Goal: Information Seeking & Learning: Learn about a topic

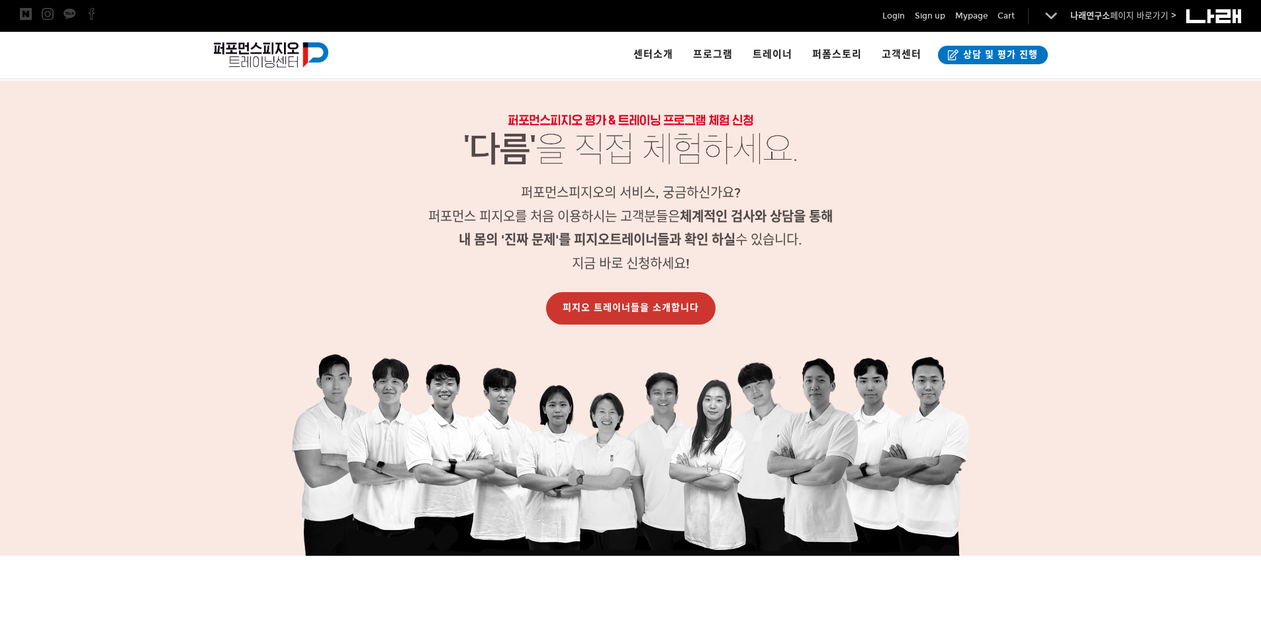
scroll to position [1325, 0]
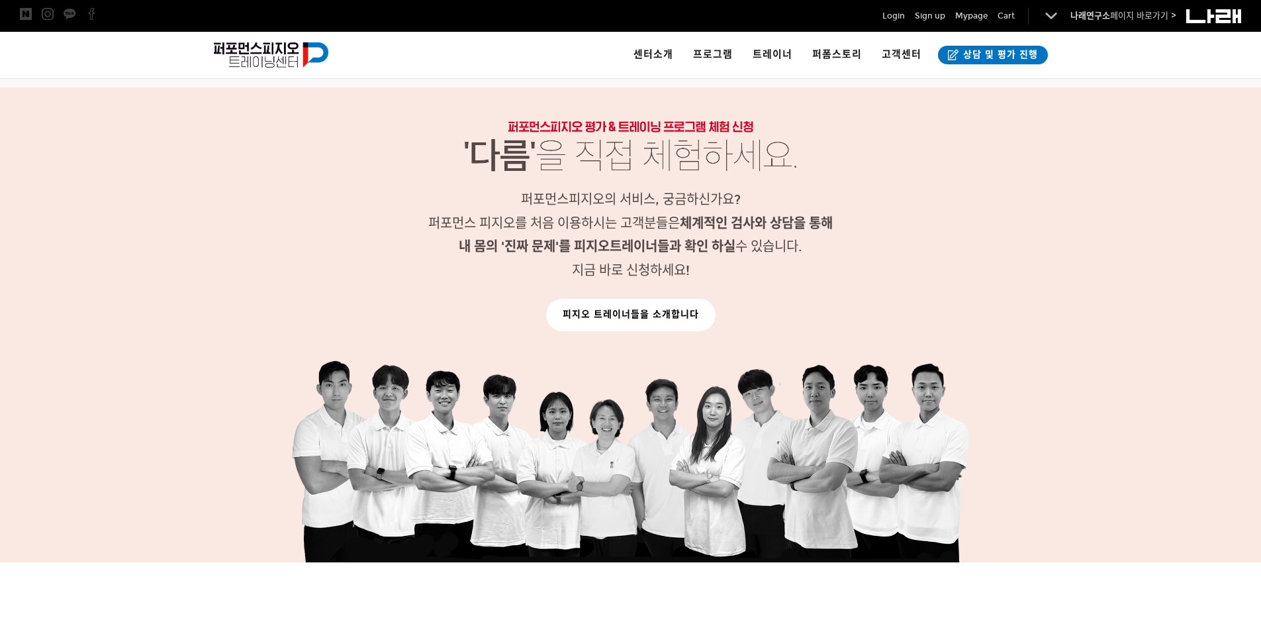
click at [616, 322] on link "피지오 트레이너들을 소개합니다" at bounding box center [630, 315] width 169 height 32
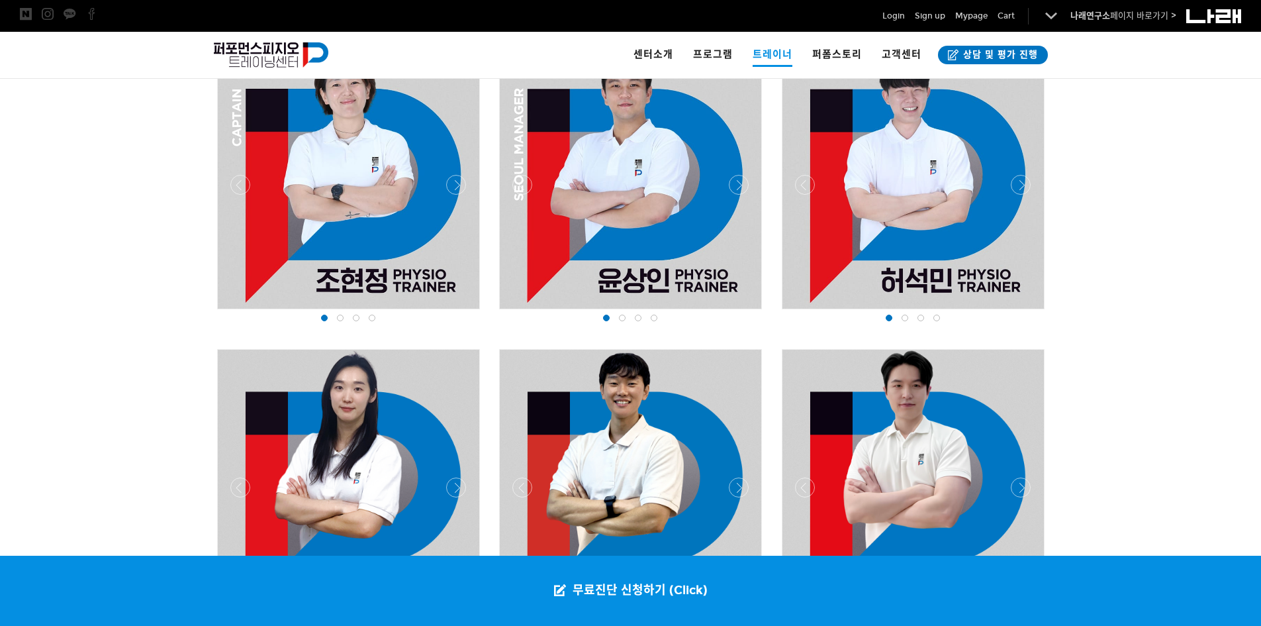
scroll to position [1125, 0]
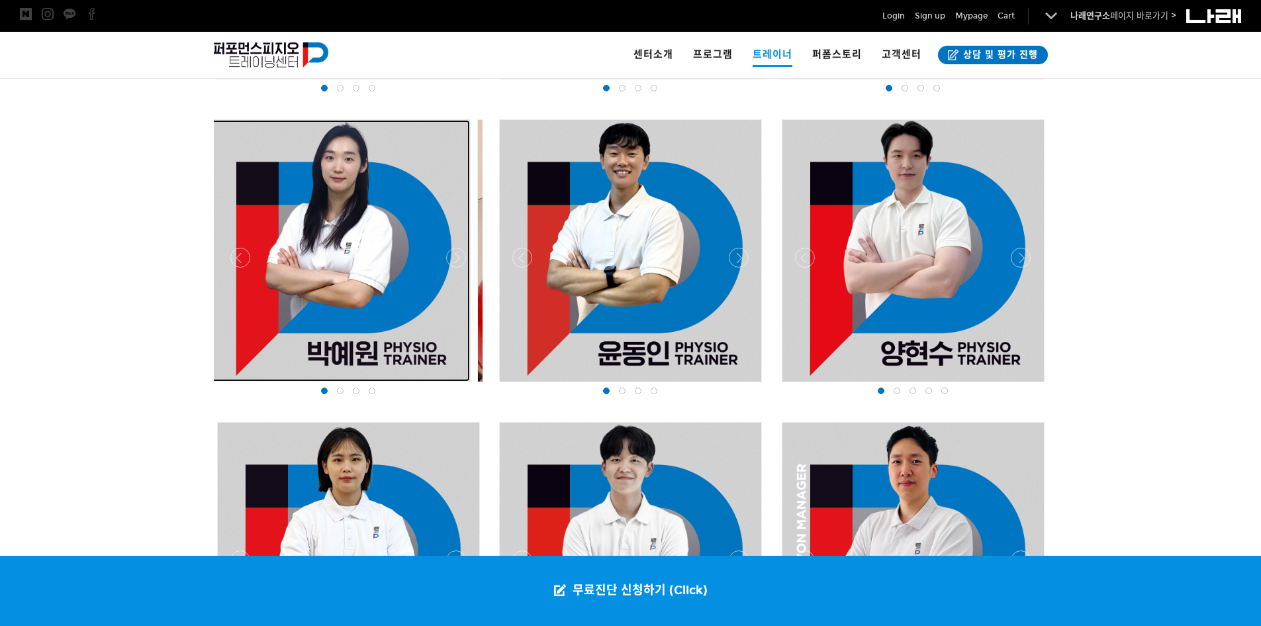
drag, startPoint x: 427, startPoint y: 273, endPoint x: 166, endPoint y: 294, distance: 261.6
click at [169, 293] on div "물리치료사 출신의 '진짜 전문가'들과 함께하세요!" at bounding box center [630, 384] width 1261 height 1337
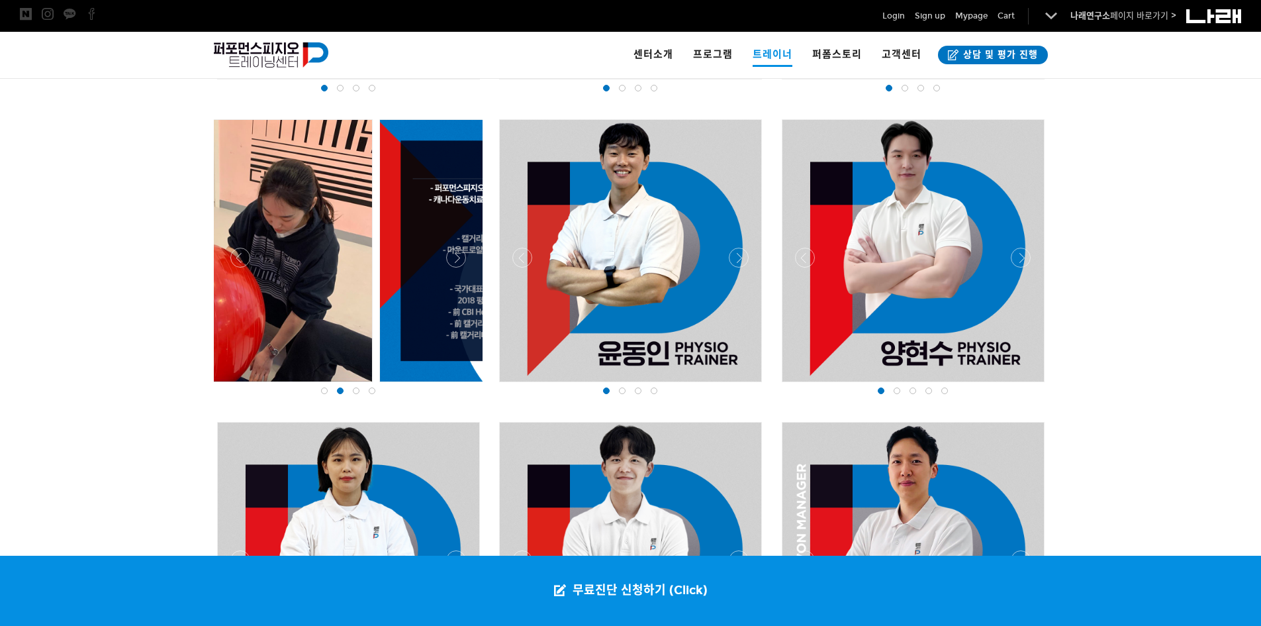
drag, startPoint x: 444, startPoint y: 281, endPoint x: 279, endPoint y: 289, distance: 165.7
click at [279, 289] on div at bounding box center [242, 251] width 262 height 262
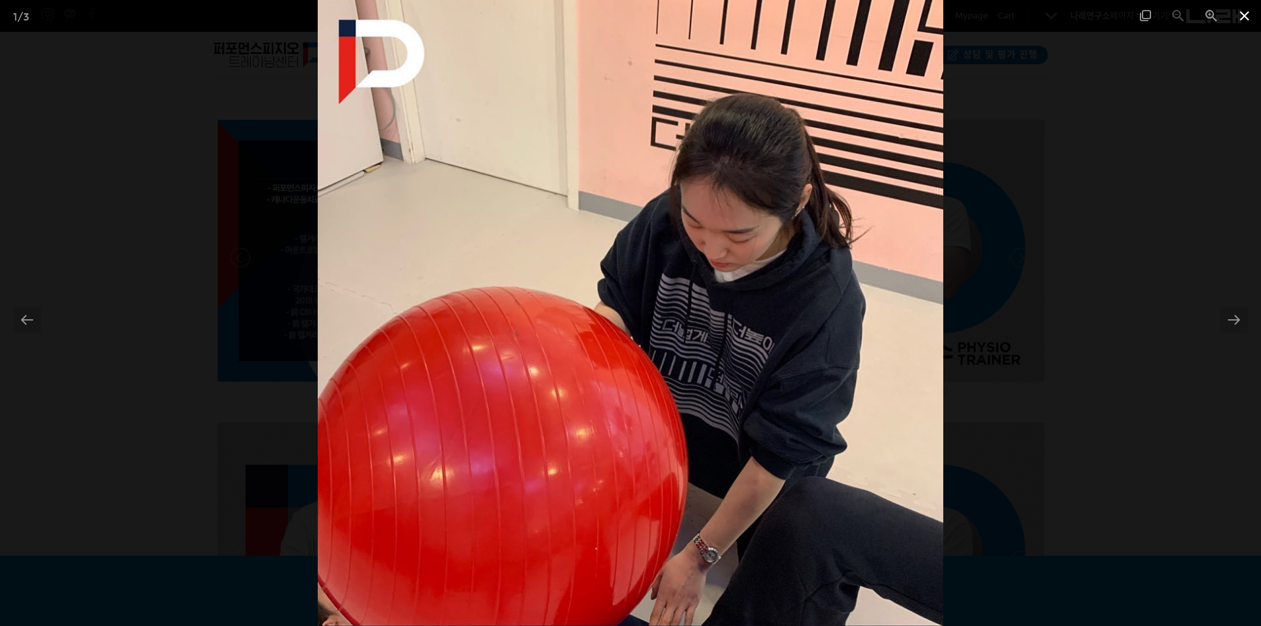
click at [1250, 20] on span at bounding box center [1244, 15] width 33 height 31
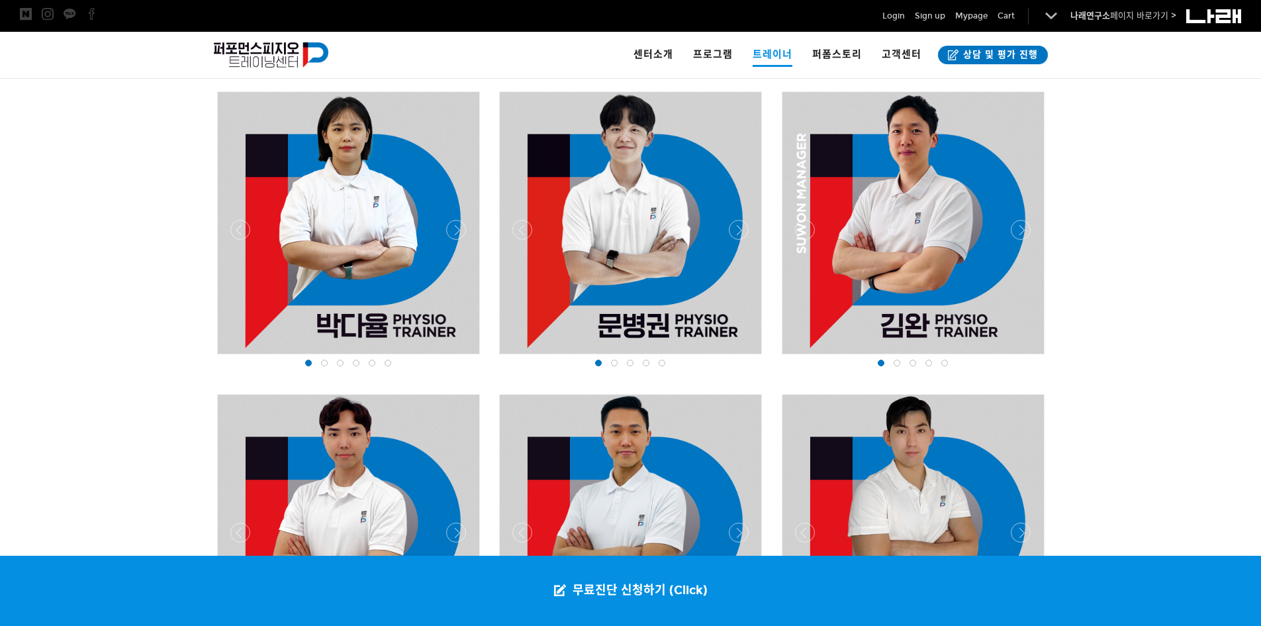
scroll to position [1456, 0]
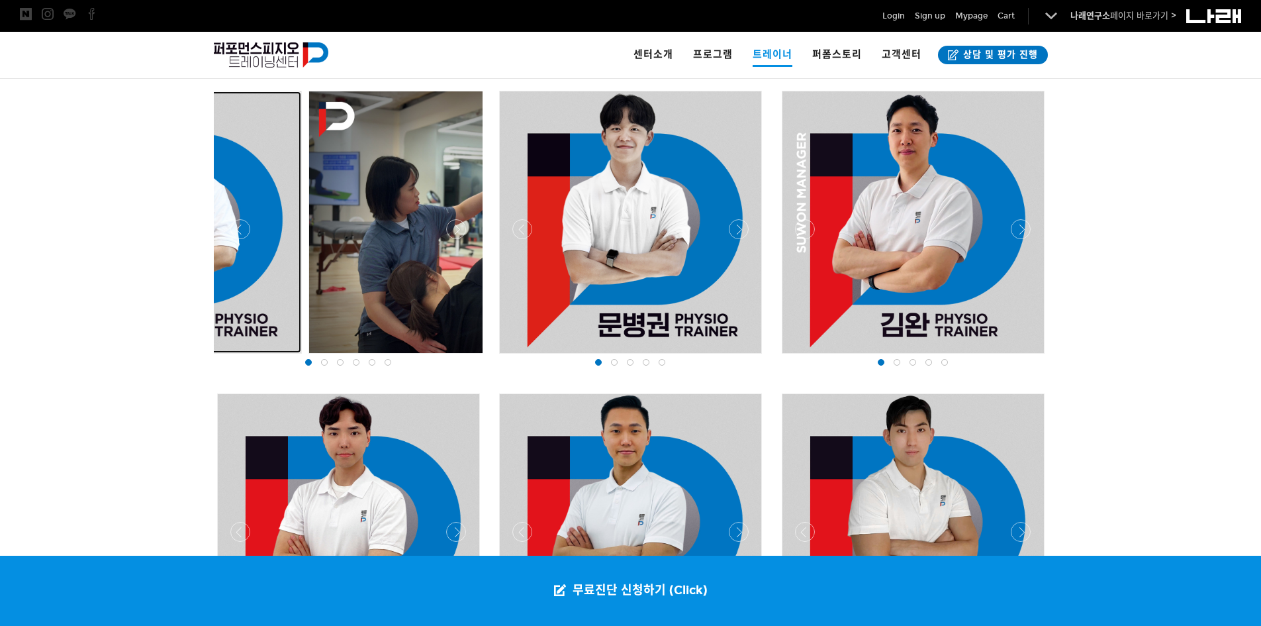
drag, startPoint x: 309, startPoint y: 255, endPoint x: 131, endPoint y: 261, distance: 178.2
click at [134, 261] on div "물리치료사 출신의 '진짜 전문가'들과 함께하세요!" at bounding box center [630, 53] width 1261 height 1337
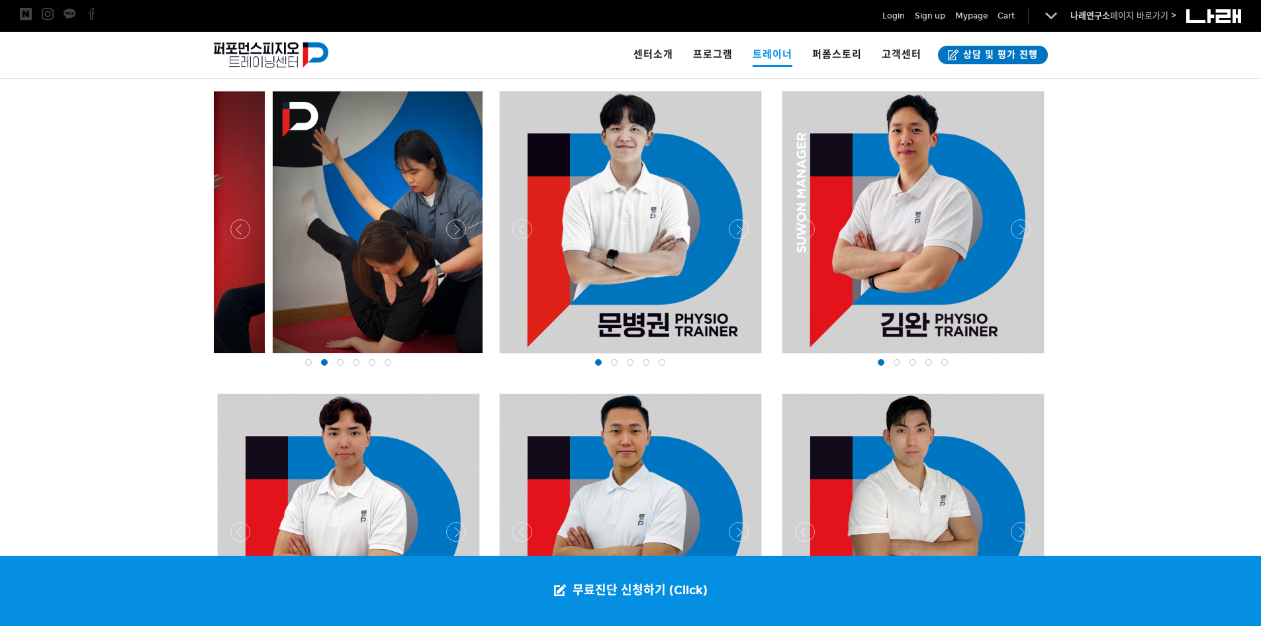
drag, startPoint x: 376, startPoint y: 262, endPoint x: 215, endPoint y: 261, distance: 160.9
click at [215, 261] on div at bounding box center [134, 222] width 262 height 262
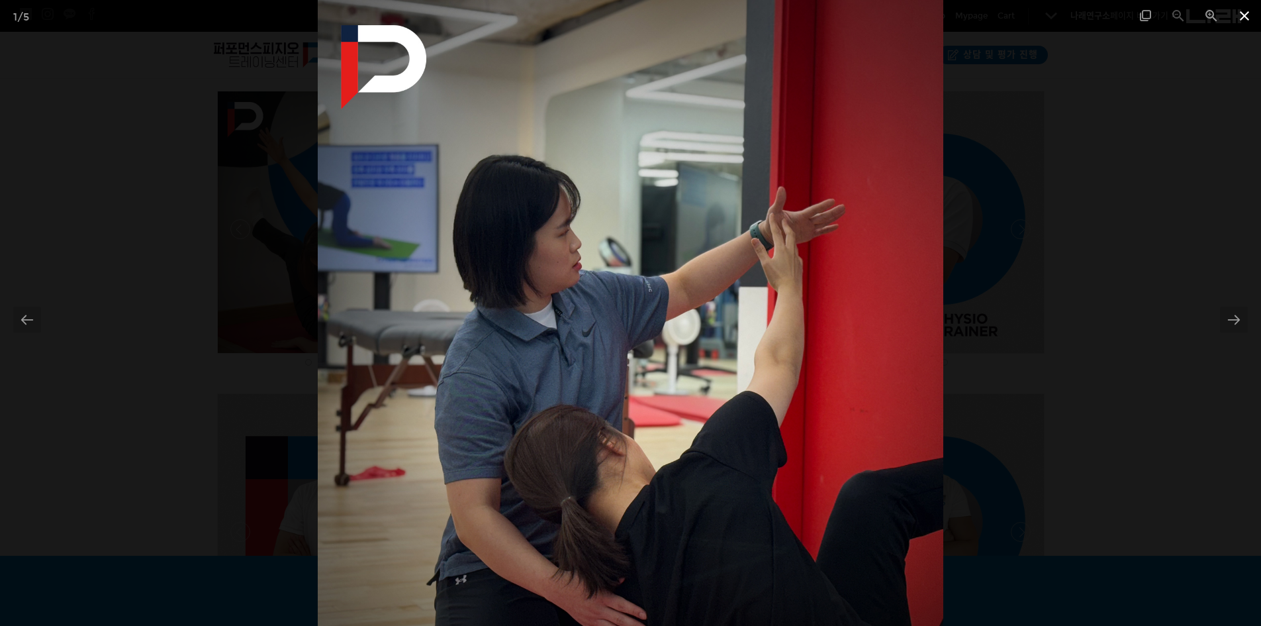
click at [1244, 17] on span at bounding box center [1244, 15] width 33 height 31
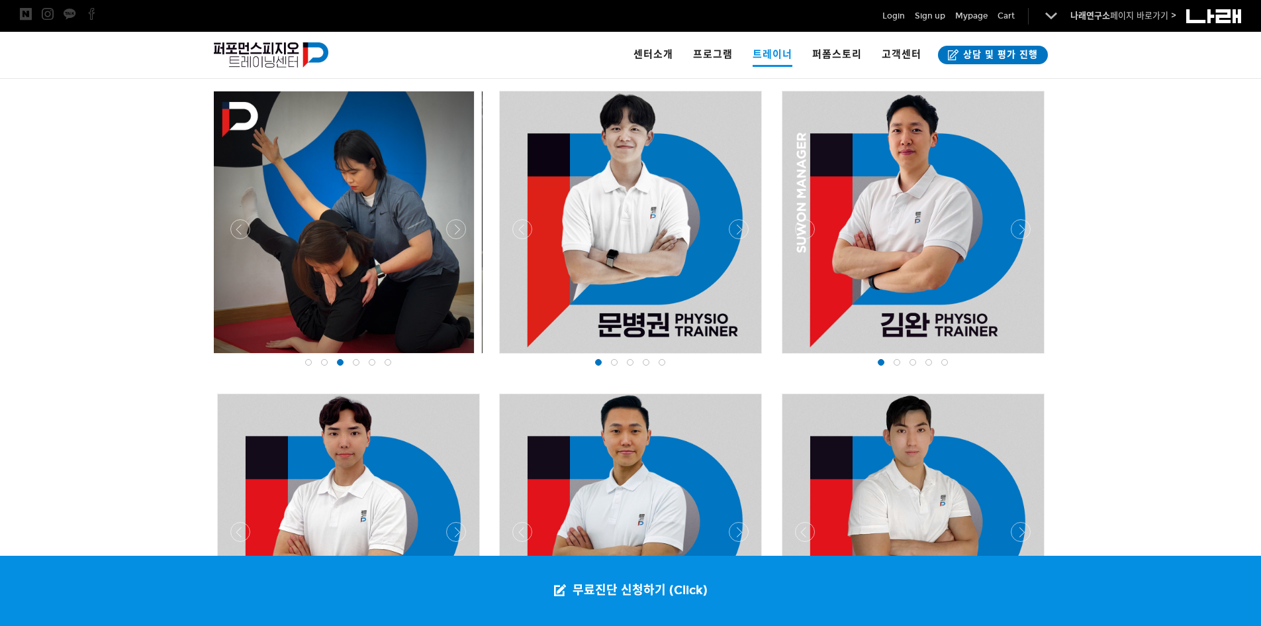
drag, startPoint x: 393, startPoint y: 232, endPoint x: 181, endPoint y: 261, distance: 214.4
click at [181, 261] on div "물리치료사 출신의 '진짜 전문가'들과 함께하세요!" at bounding box center [630, 53] width 1261 height 1337
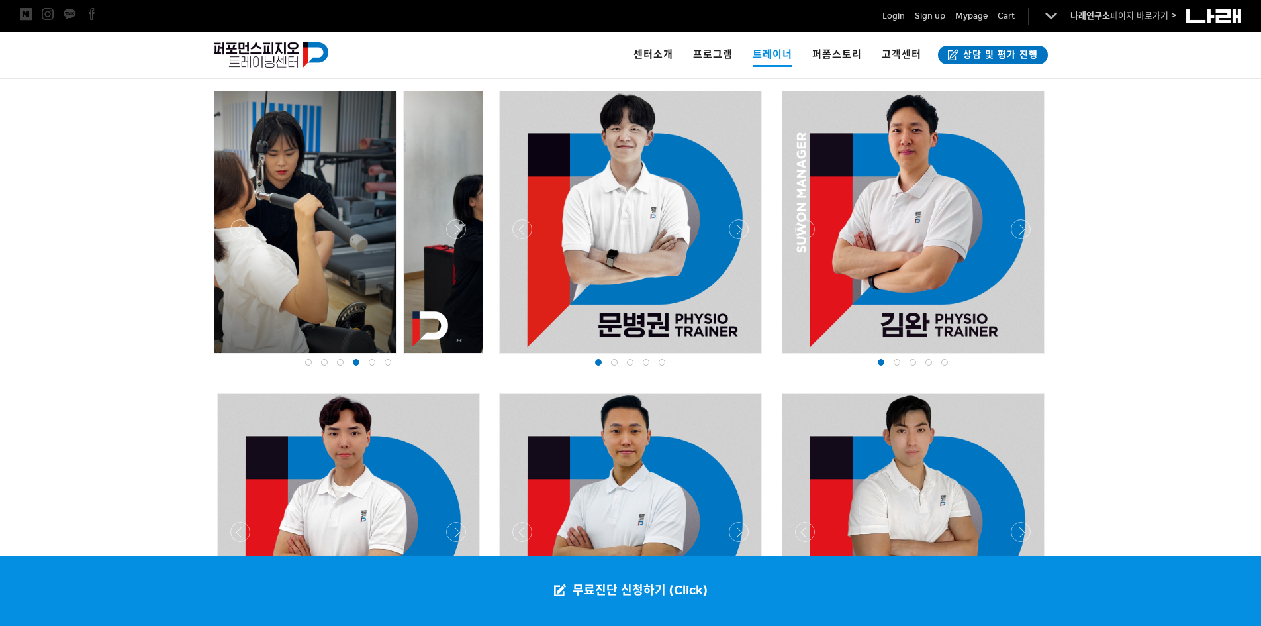
drag, startPoint x: 324, startPoint y: 261, endPoint x: 142, endPoint y: 262, distance: 182.7
click at [142, 262] on div "물리치료사 출신의 '진짜 전문가'들과 함께하세요!" at bounding box center [630, 53] width 1261 height 1337
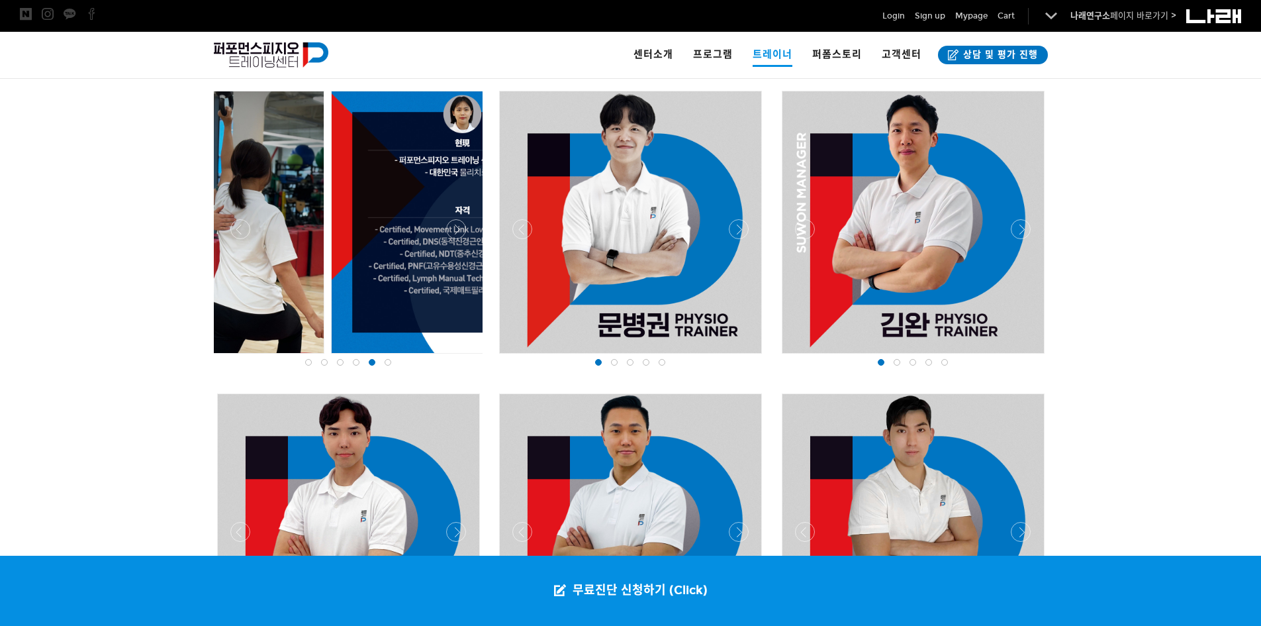
drag, startPoint x: 379, startPoint y: 257, endPoint x: 220, endPoint y: 257, distance: 158.9
click at [220, 257] on div at bounding box center [193, 222] width 262 height 262
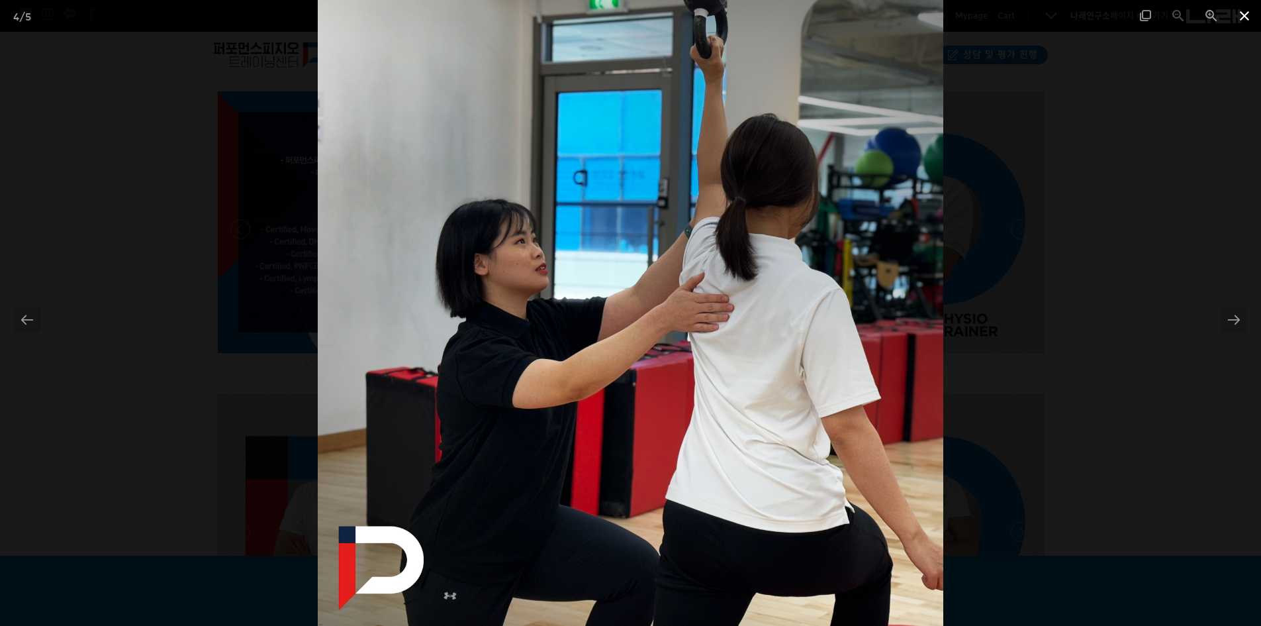
click at [1235, 26] on span at bounding box center [1244, 15] width 33 height 31
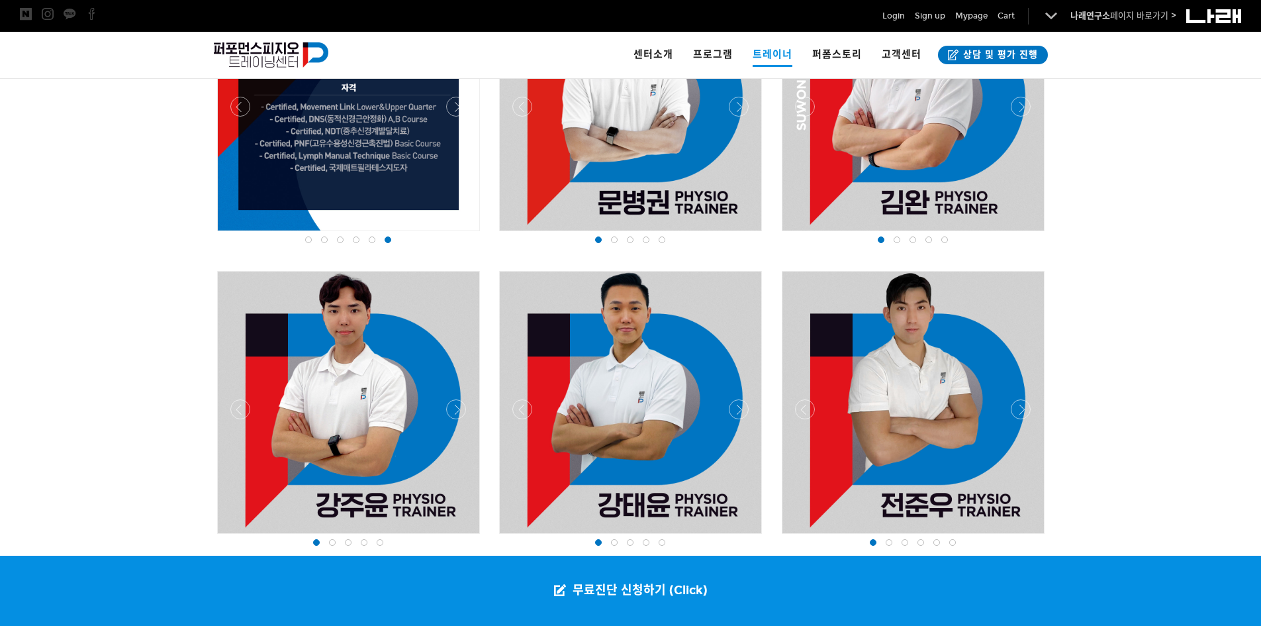
scroll to position [1721, 0]
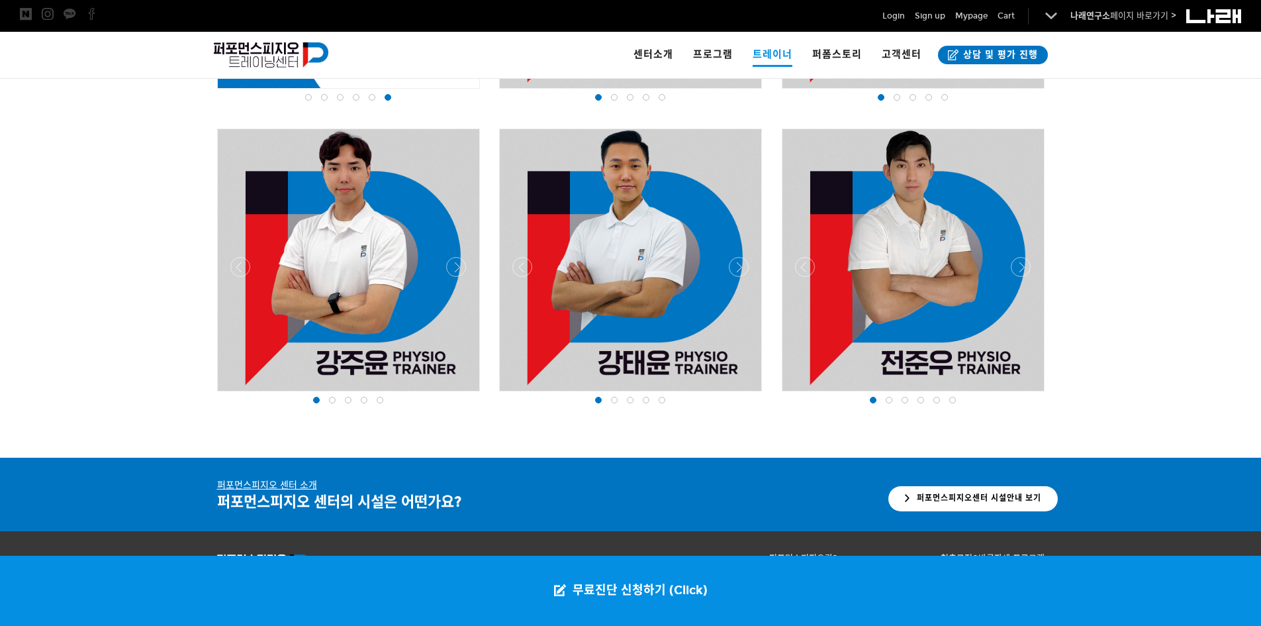
click at [1027, 395] on div at bounding box center [913, 395] width 269 height 0
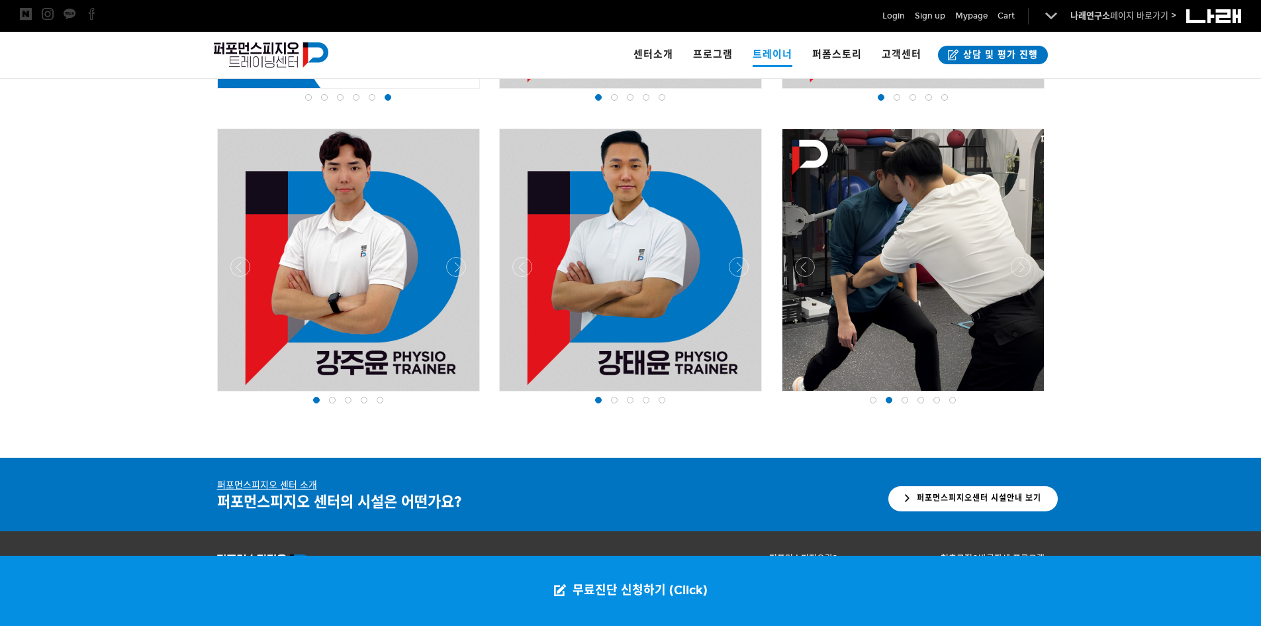
click at [1025, 395] on div at bounding box center [913, 395] width 269 height 0
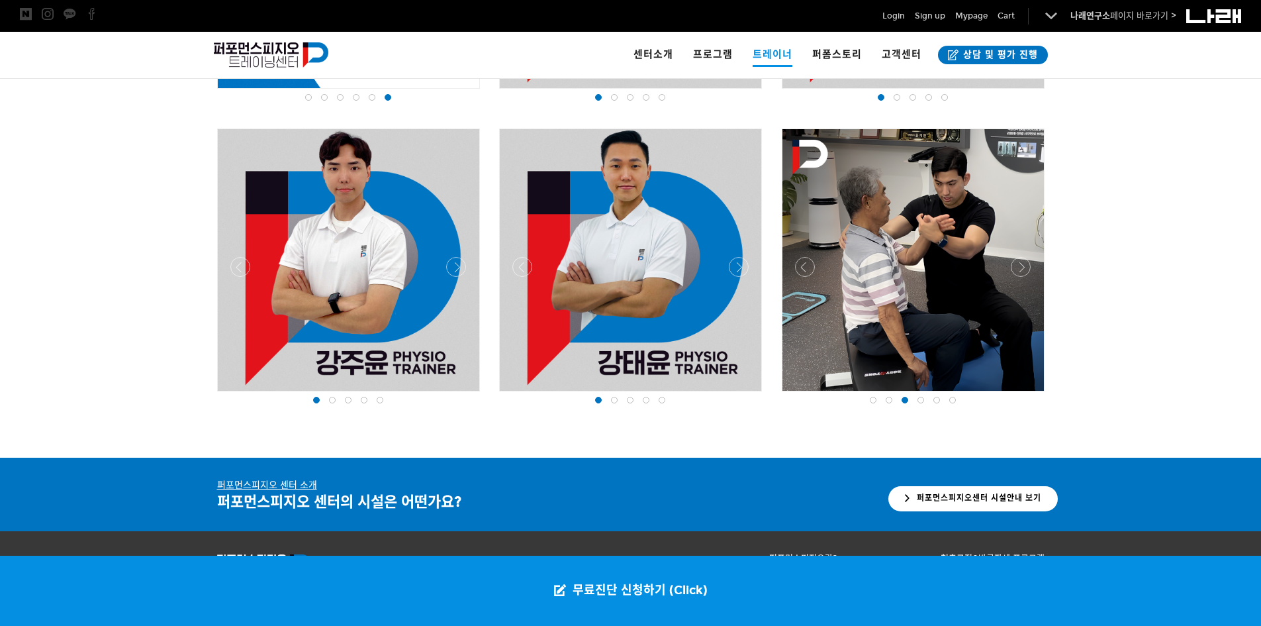
click at [1025, 395] on div at bounding box center [913, 395] width 269 height 0
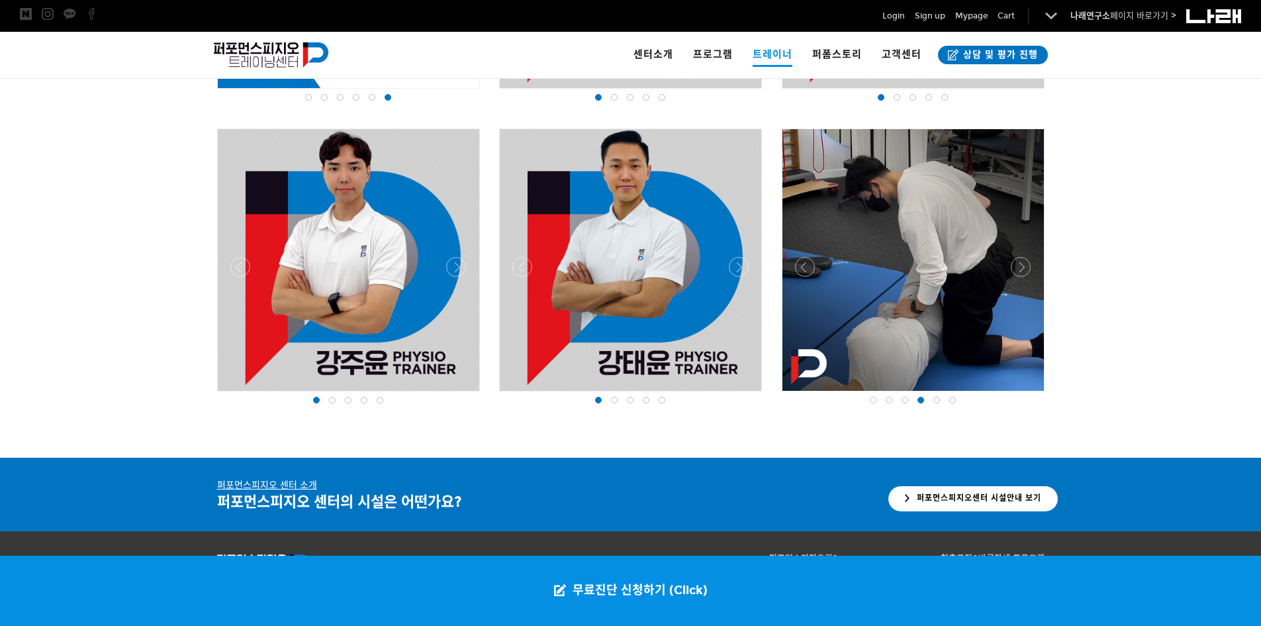
click at [1025, 395] on div at bounding box center [913, 395] width 269 height 0
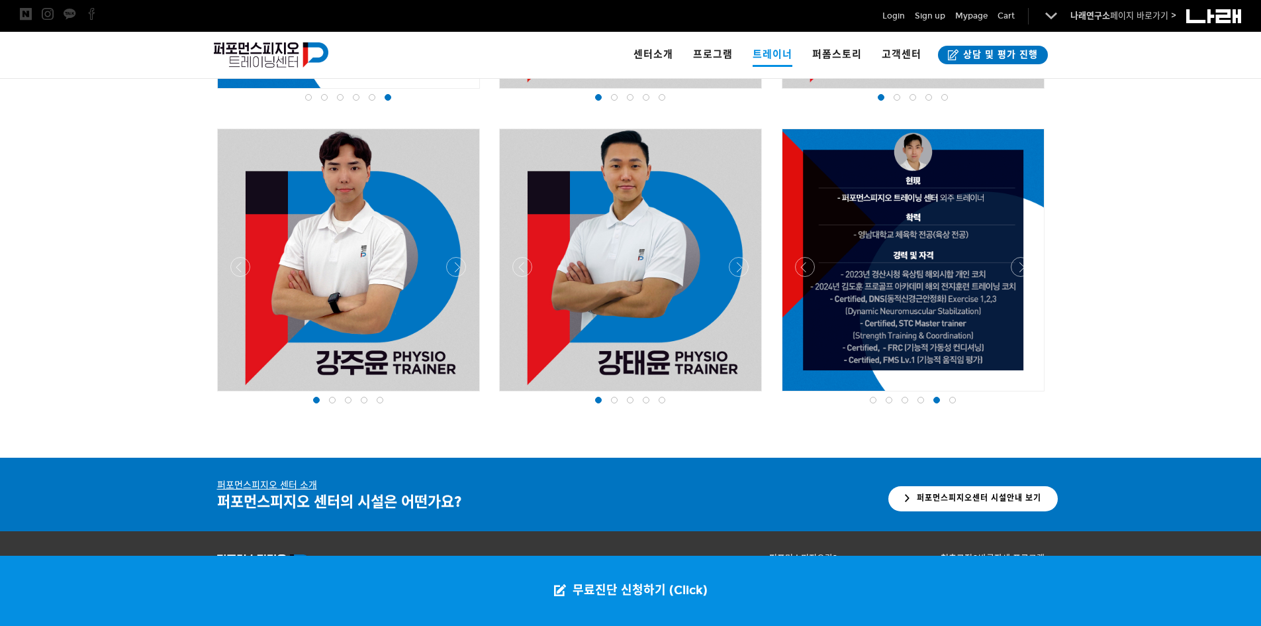
click at [736, 395] on div at bounding box center [630, 395] width 269 height 0
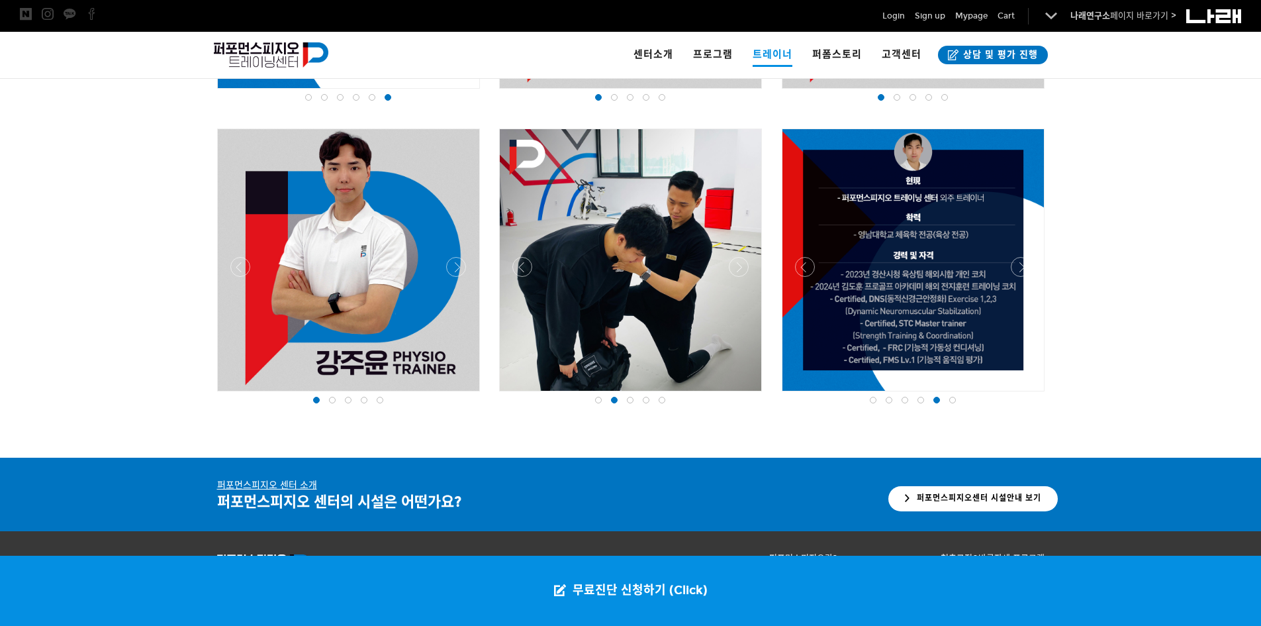
click at [738, 395] on div at bounding box center [630, 395] width 269 height 0
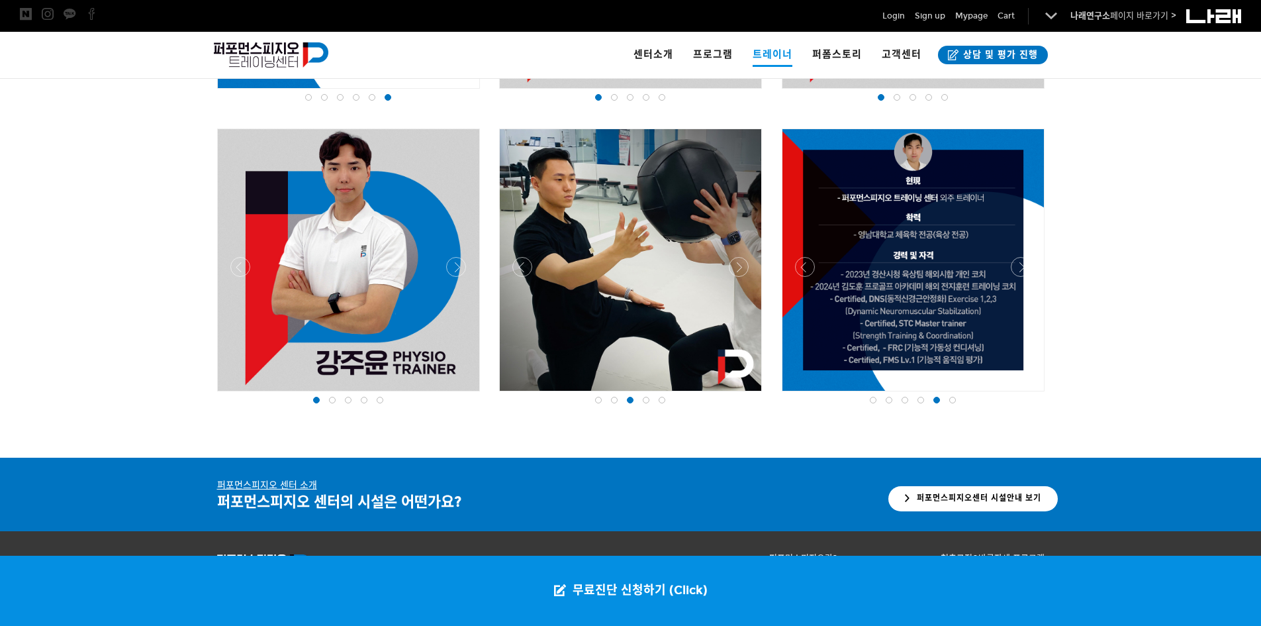
click at [738, 395] on div at bounding box center [630, 395] width 269 height 0
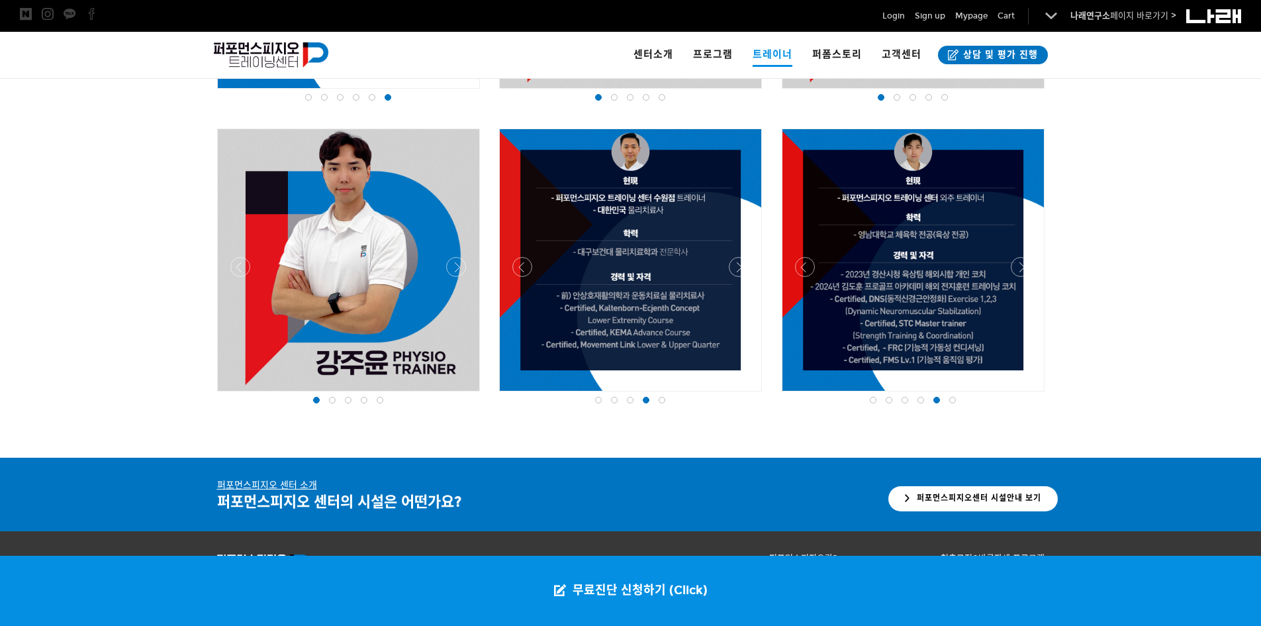
click at [738, 395] on div at bounding box center [630, 395] width 269 height 0
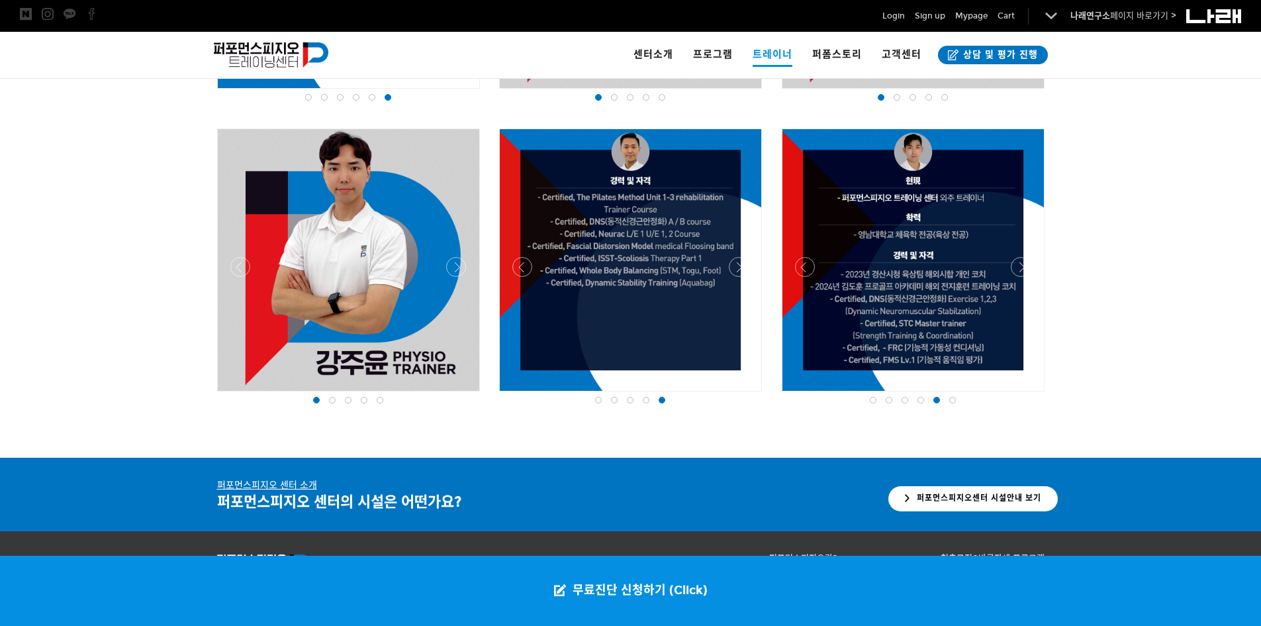
click at [738, 395] on div at bounding box center [630, 395] width 269 height 0
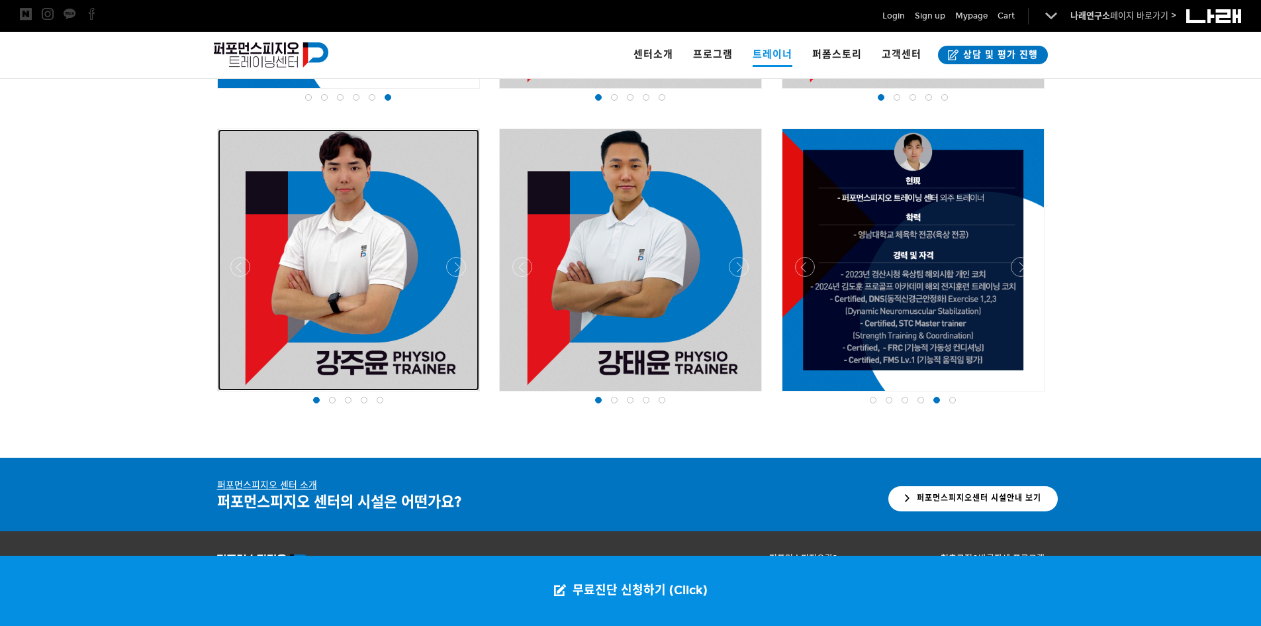
click at [465, 256] on div at bounding box center [349, 260] width 262 height 262
click at [463, 258] on div at bounding box center [349, 260] width 262 height 262
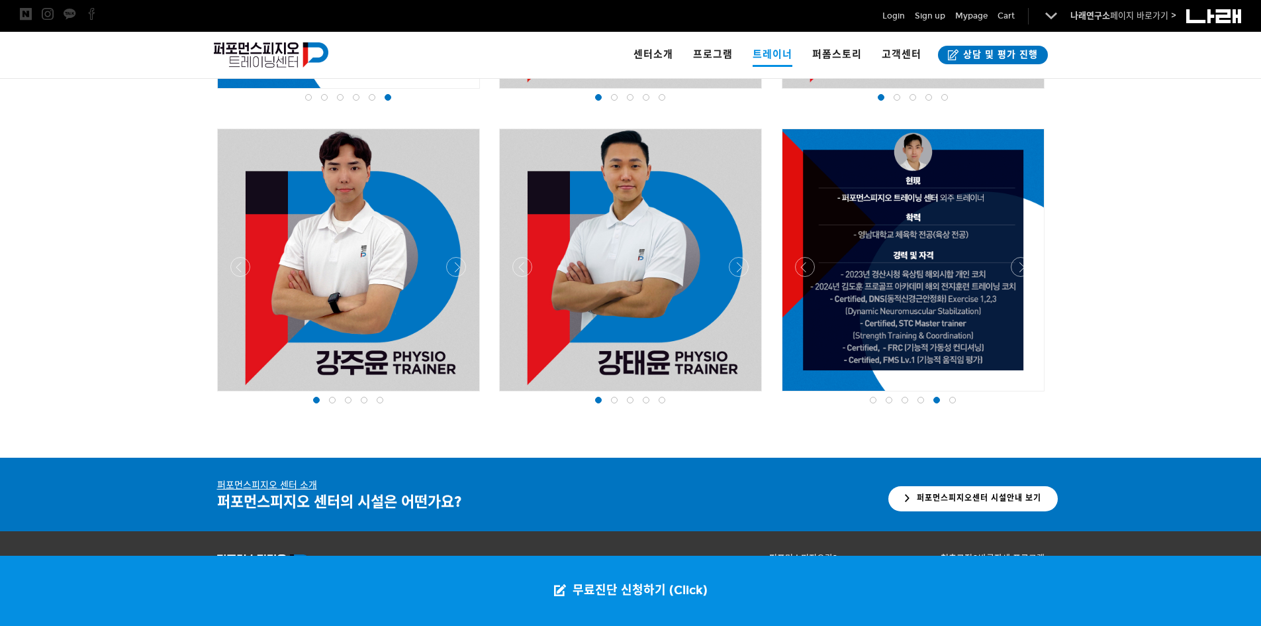
click at [459, 395] on div at bounding box center [348, 395] width 269 height 0
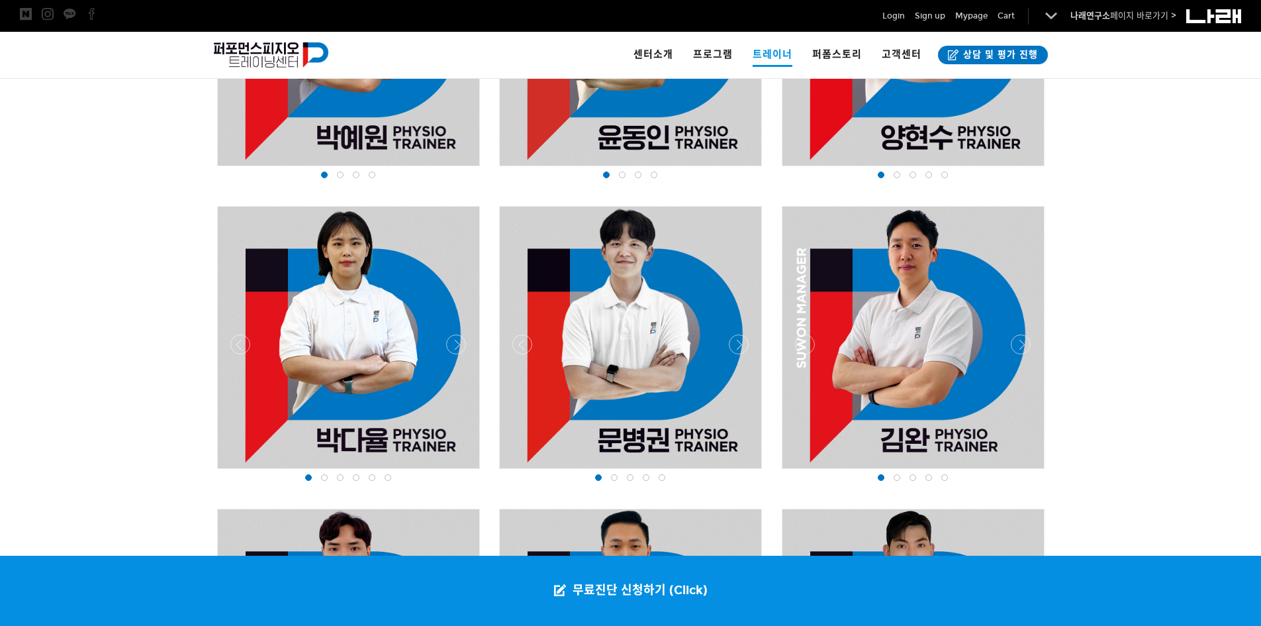
scroll to position [1275, 0]
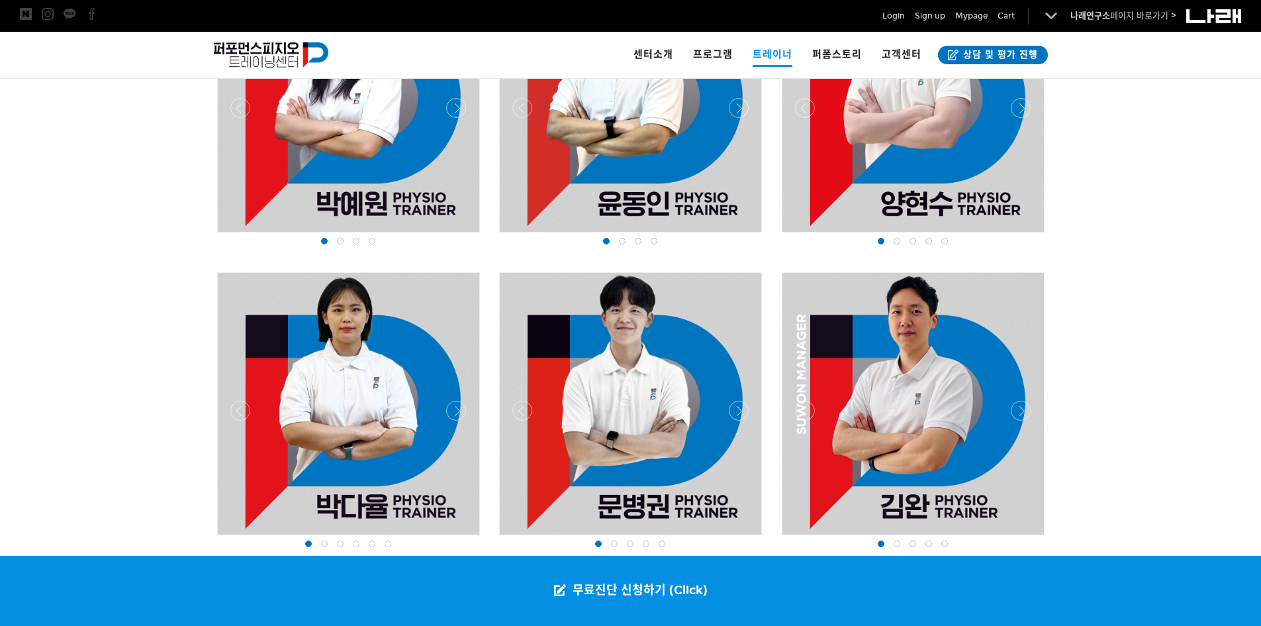
click at [1023, 538] on div at bounding box center [913, 538] width 269 height 0
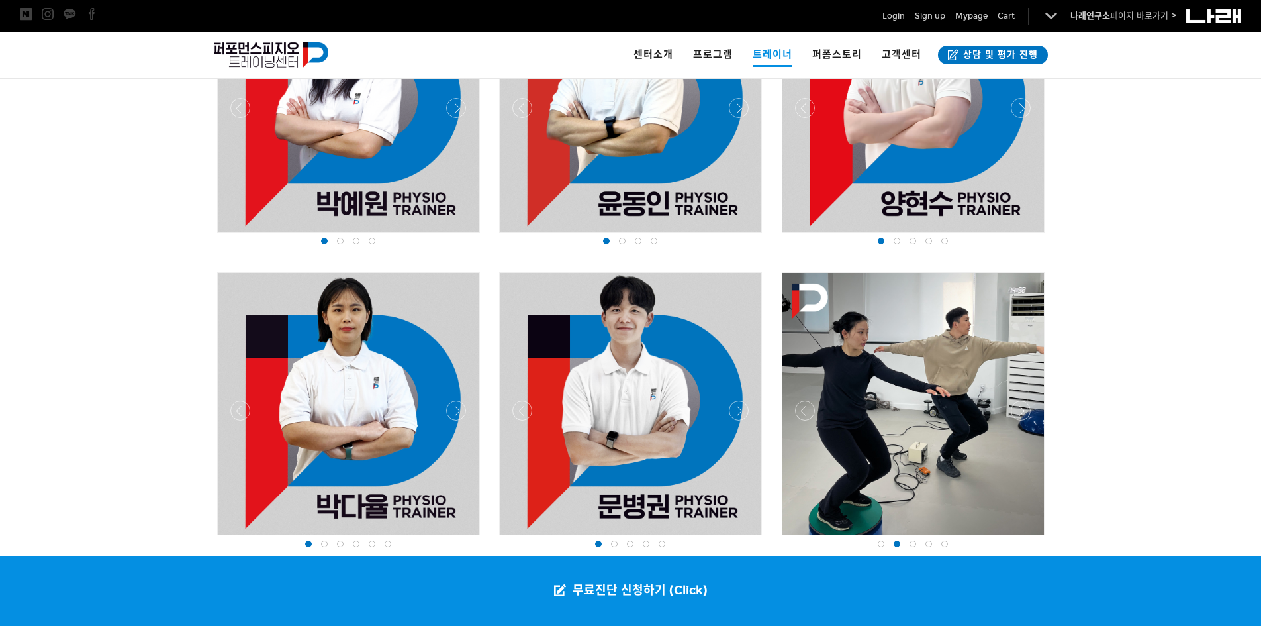
click at [1023, 538] on div at bounding box center [913, 538] width 269 height 0
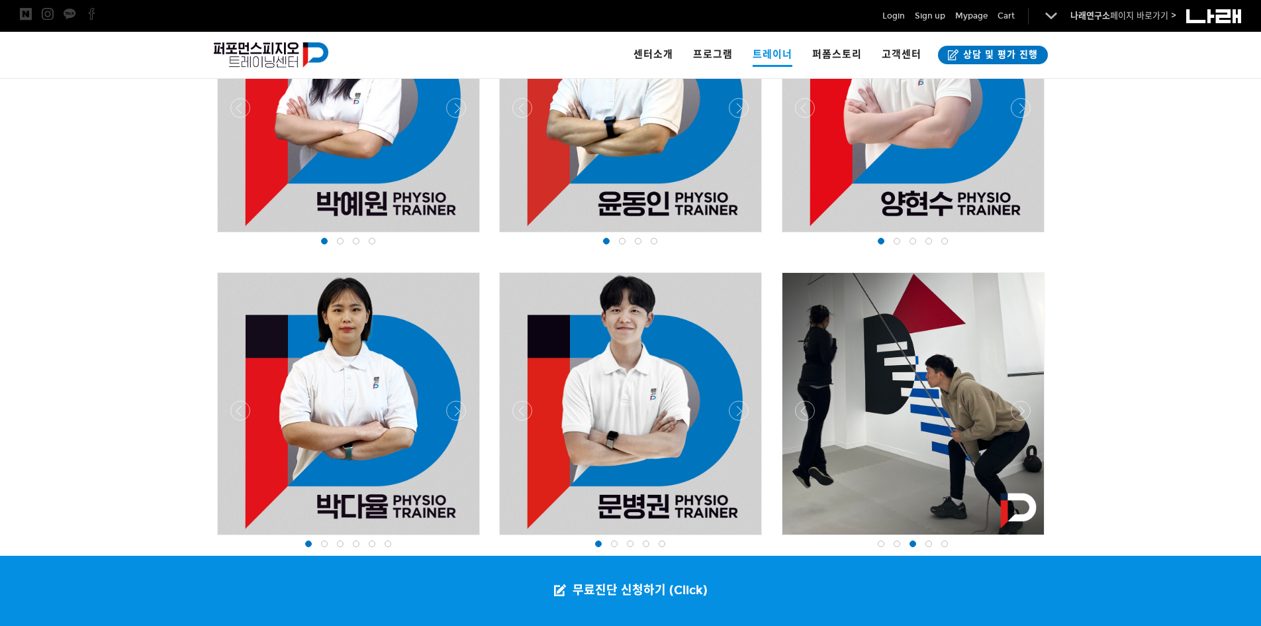
click at [1023, 538] on div at bounding box center [913, 538] width 269 height 0
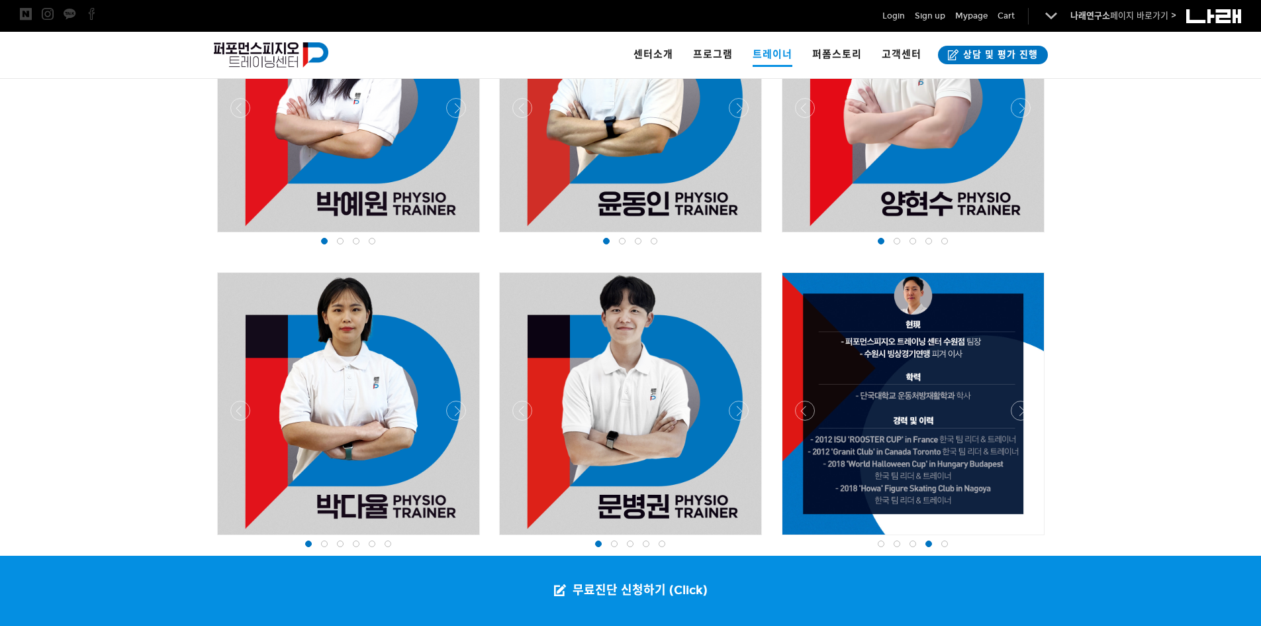
click at [1023, 538] on div at bounding box center [913, 538] width 269 height 0
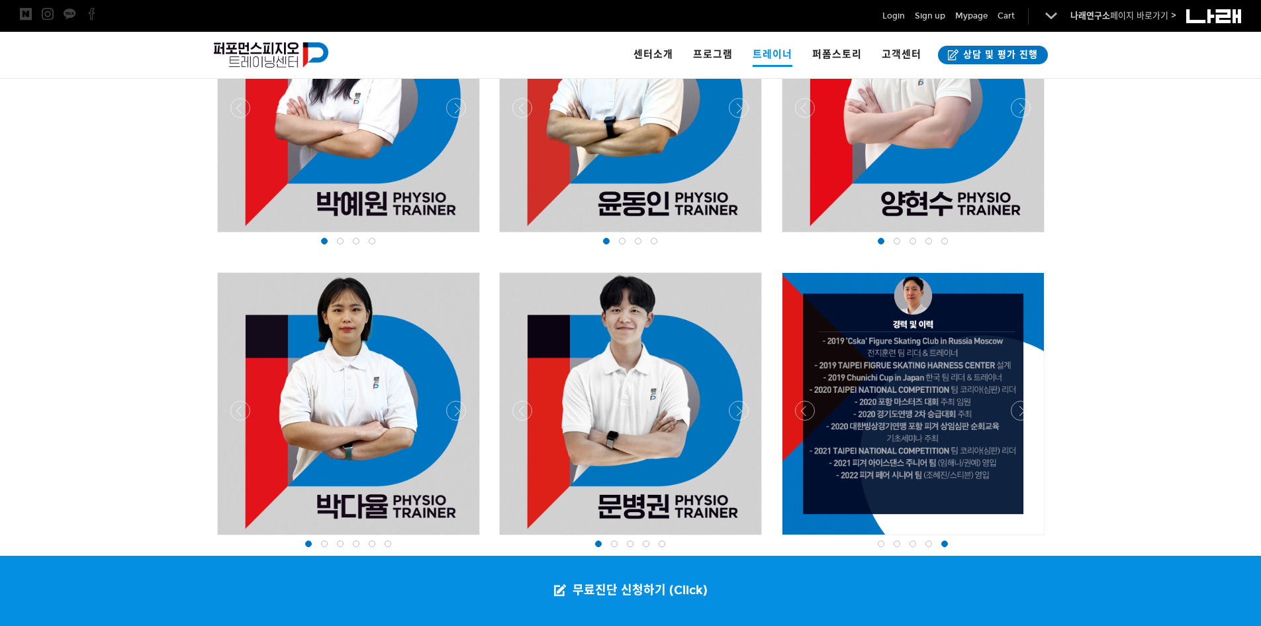
click at [799, 538] on div at bounding box center [913, 538] width 269 height 0
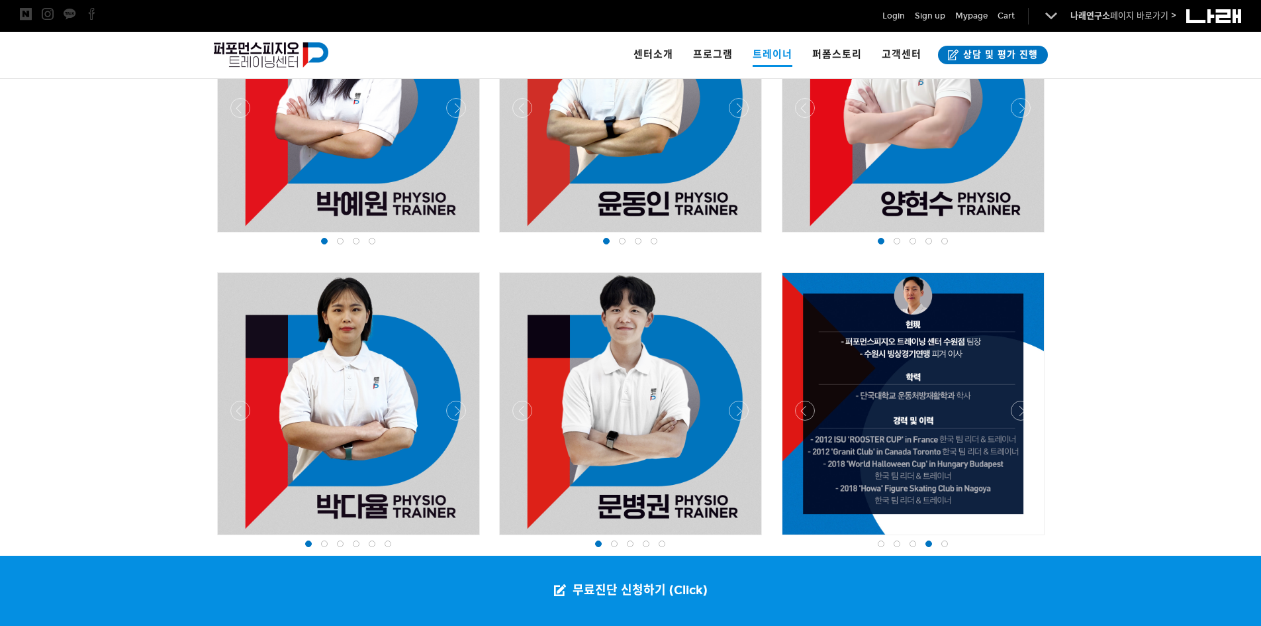
click at [799, 538] on div at bounding box center [913, 538] width 269 height 0
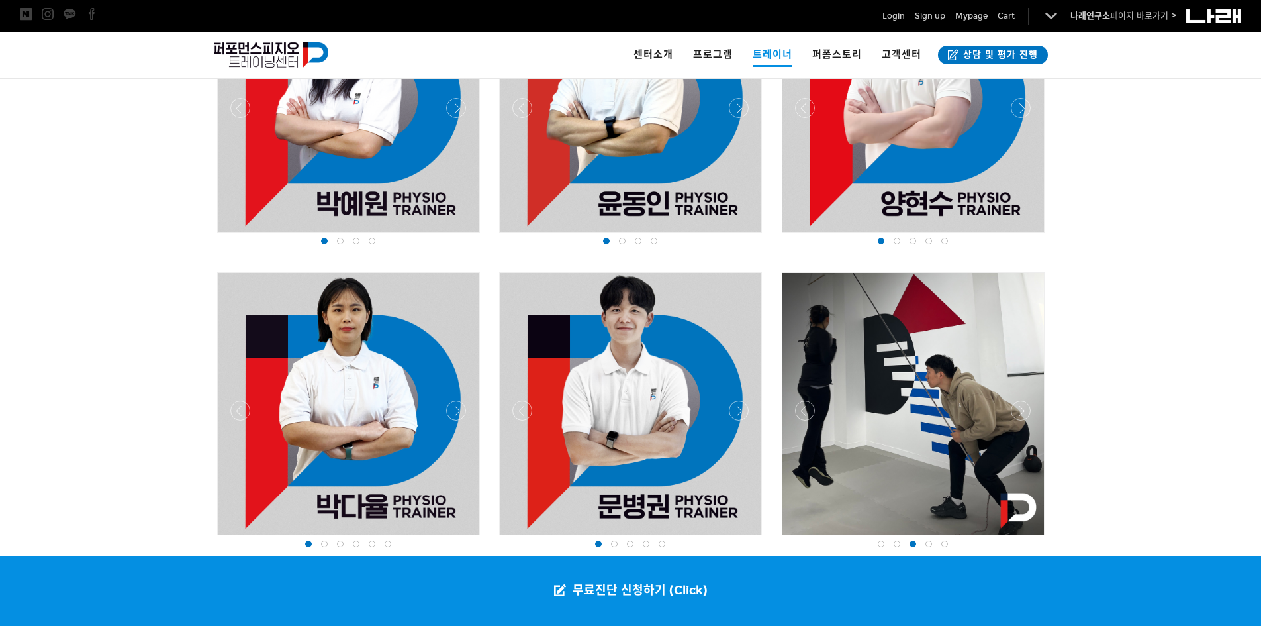
click at [799, 538] on div at bounding box center [913, 538] width 269 height 0
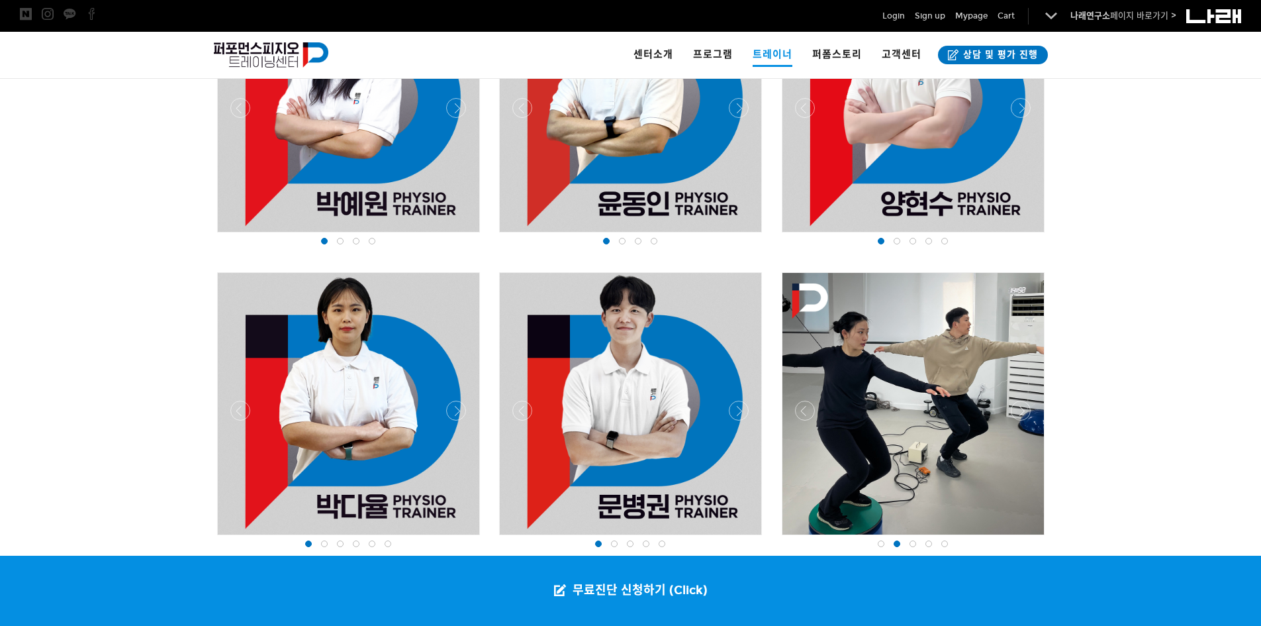
click at [799, 538] on div at bounding box center [913, 538] width 269 height 0
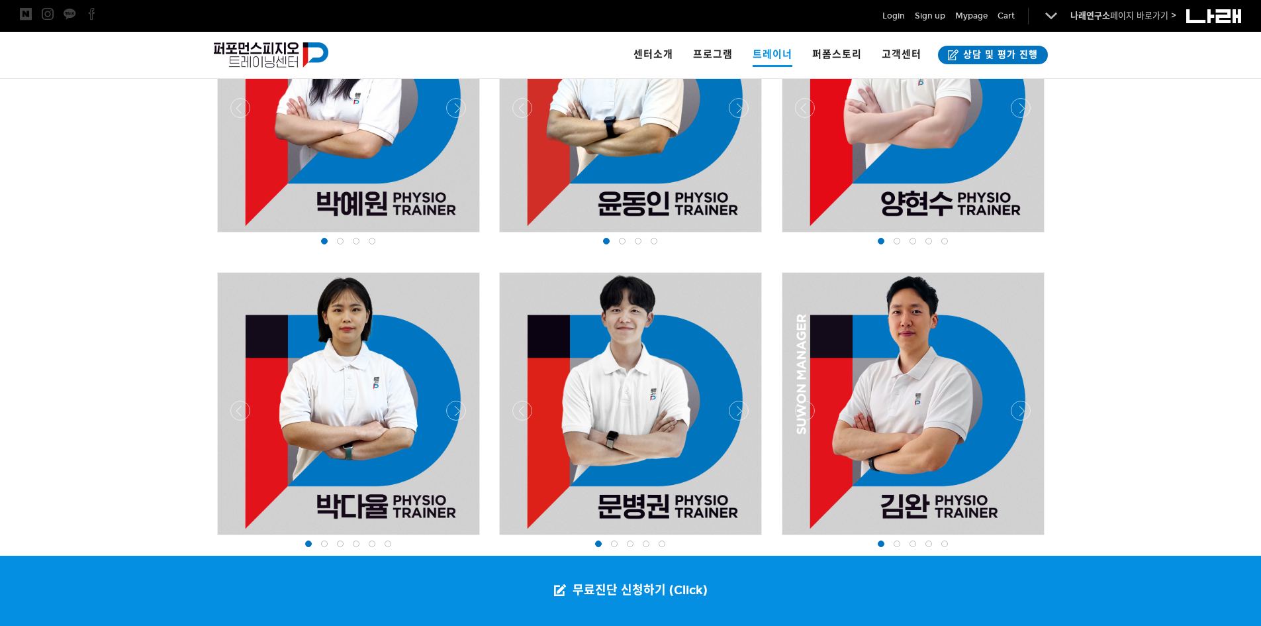
click at [741, 538] on div at bounding box center [630, 538] width 269 height 0
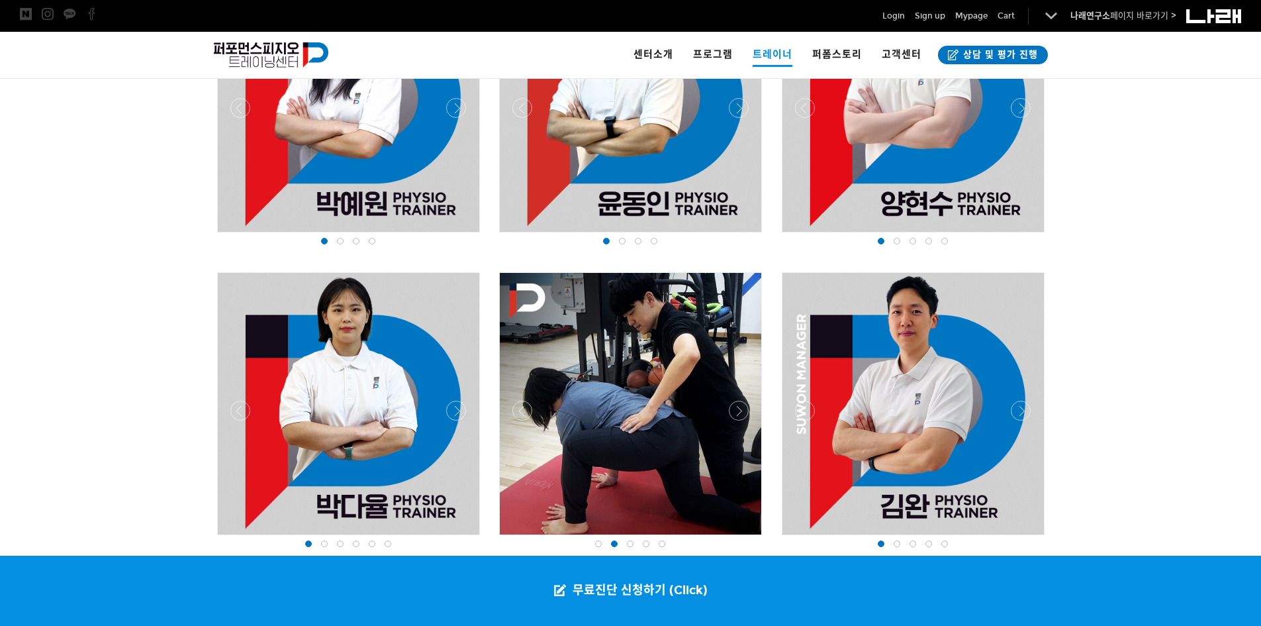
click at [741, 538] on div at bounding box center [630, 538] width 269 height 0
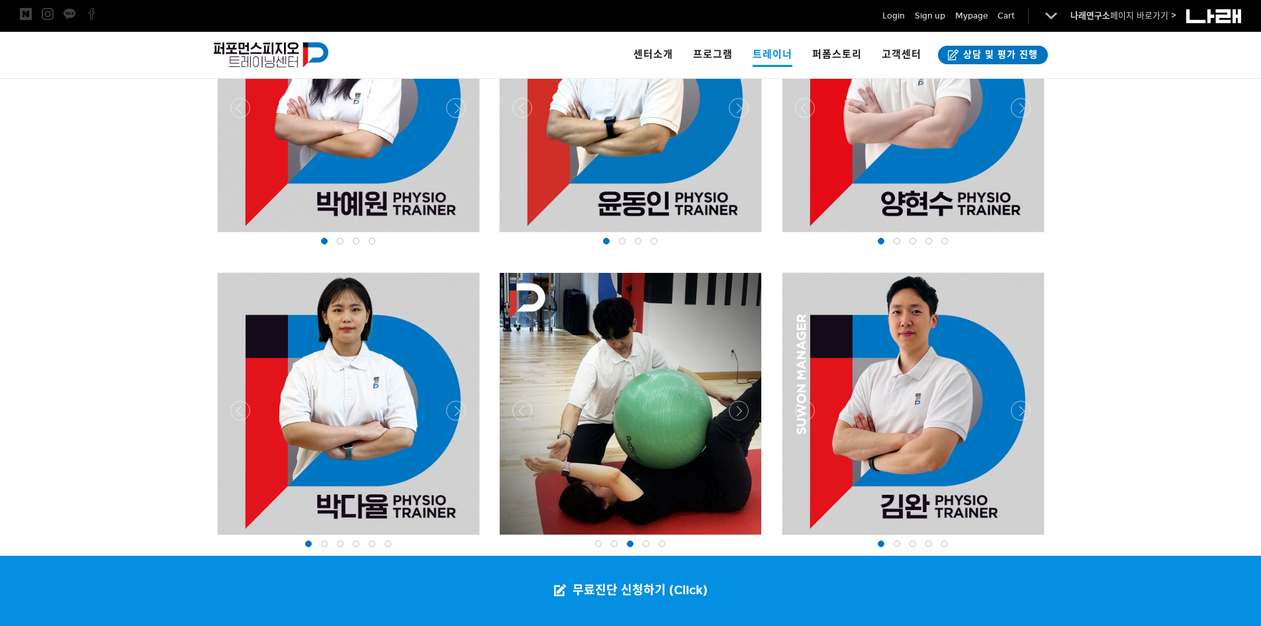
click at [741, 538] on div at bounding box center [630, 538] width 269 height 0
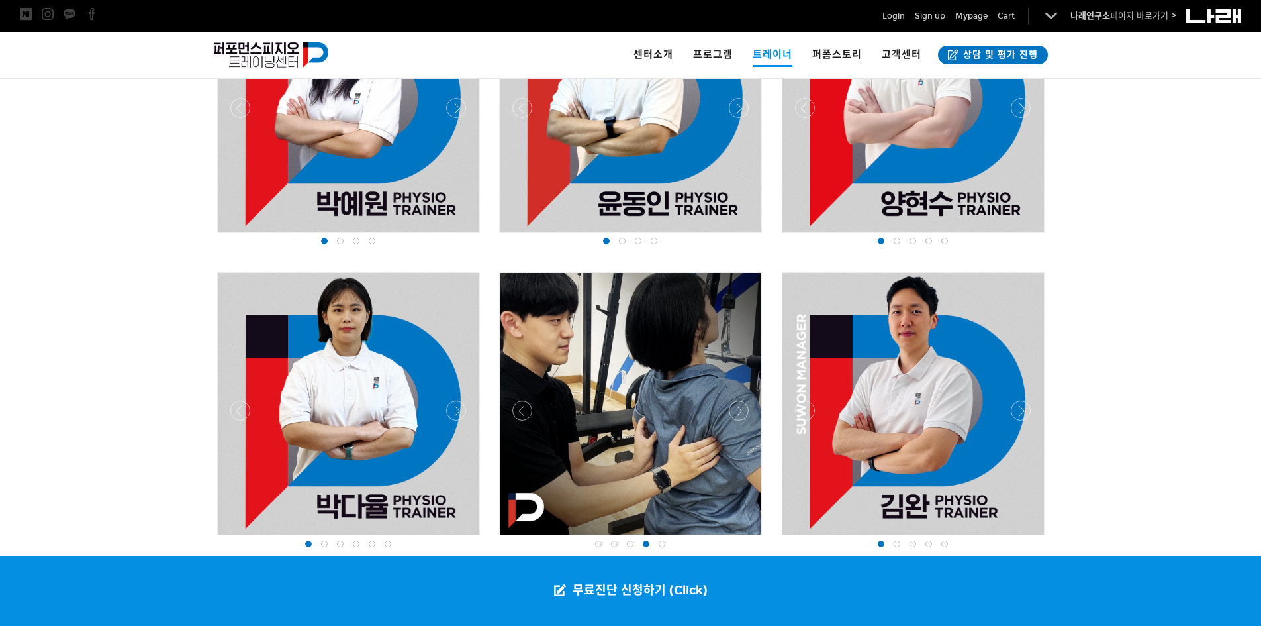
click at [741, 538] on div at bounding box center [630, 538] width 269 height 0
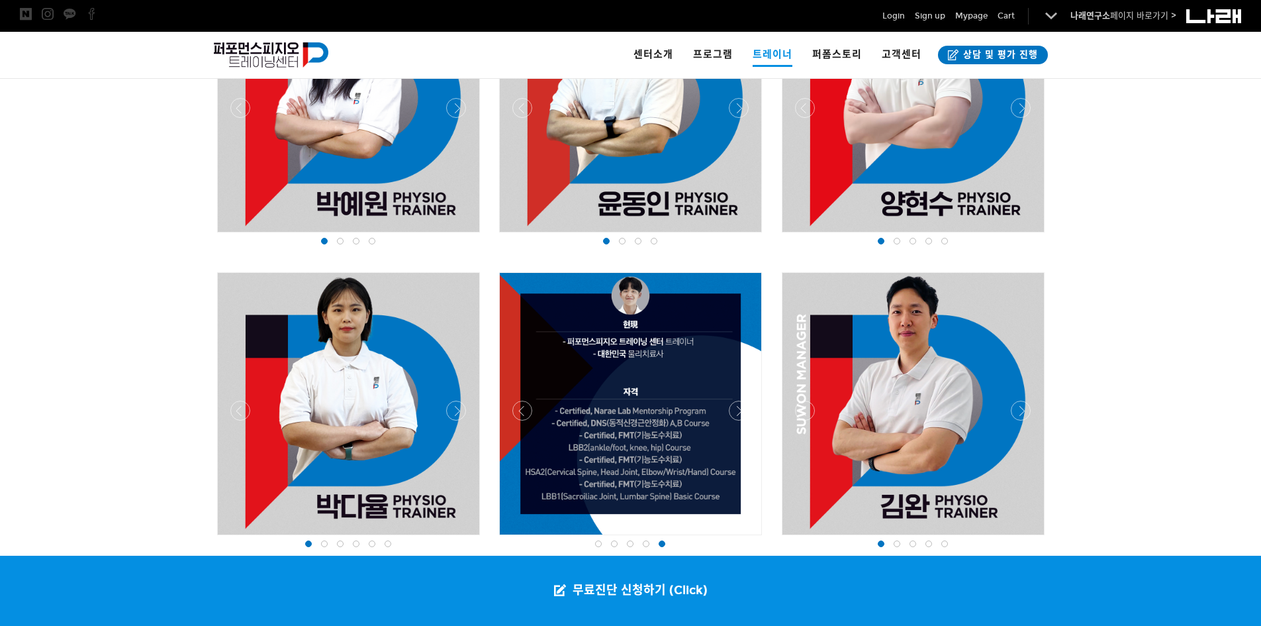
click at [741, 538] on div at bounding box center [630, 538] width 269 height 0
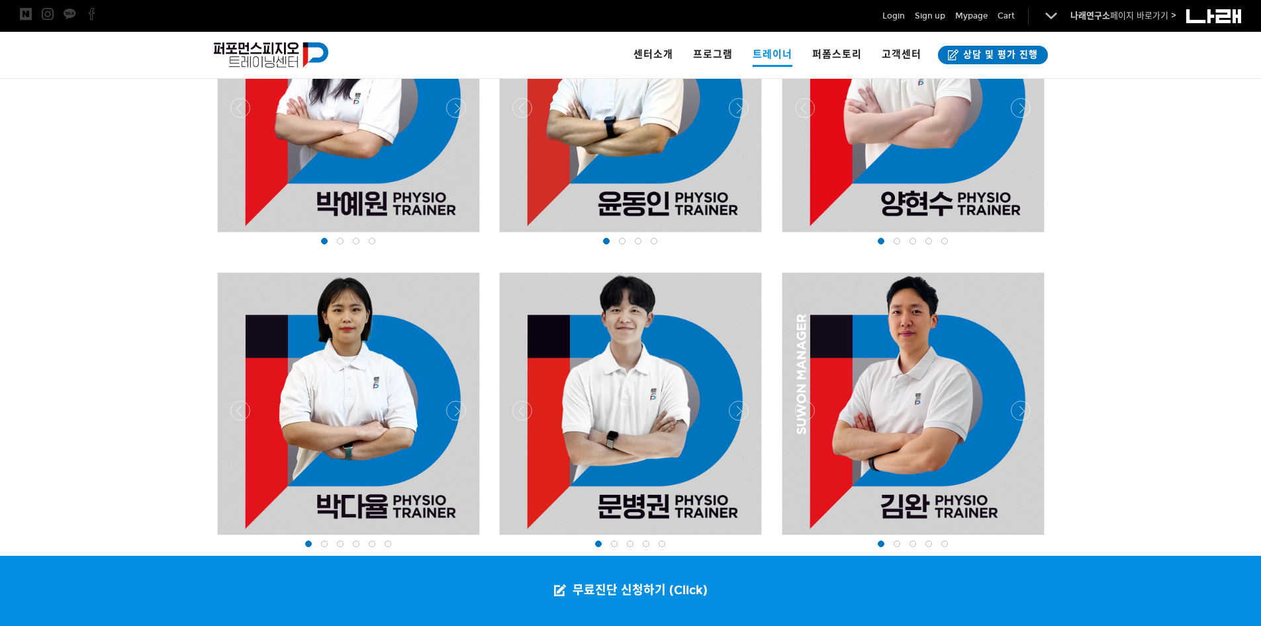
click at [741, 538] on div at bounding box center [630, 538] width 269 height 0
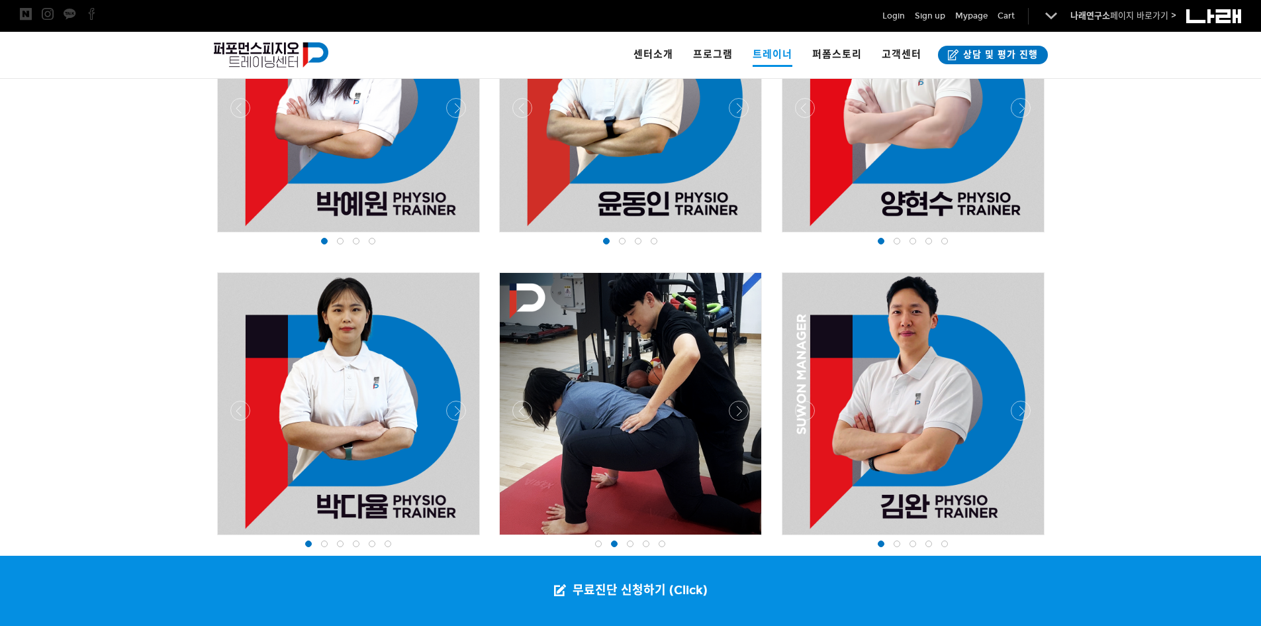
click at [741, 538] on div at bounding box center [630, 538] width 269 height 0
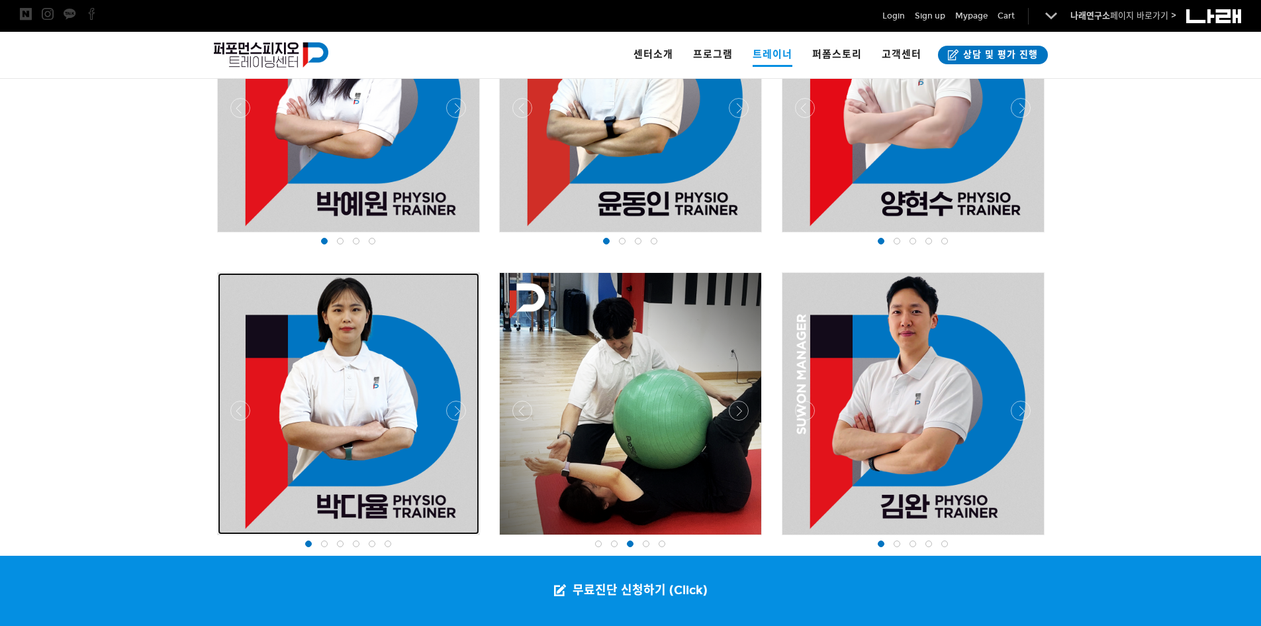
click at [448, 403] on div at bounding box center [349, 404] width 262 height 262
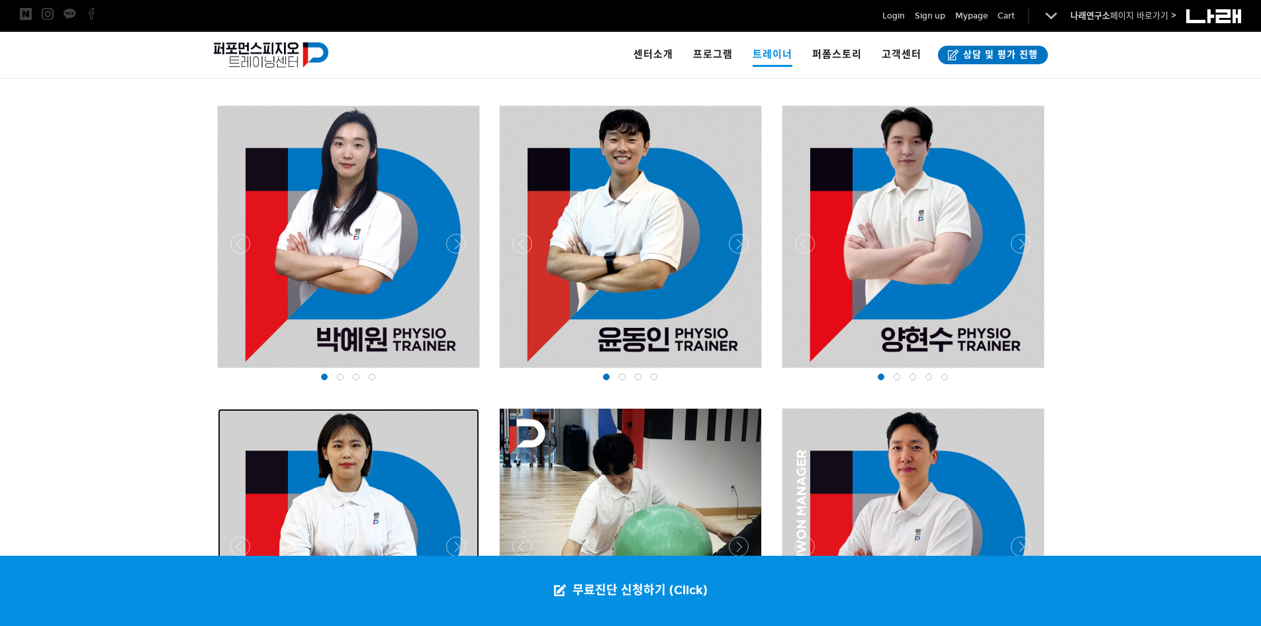
scroll to position [1010, 0]
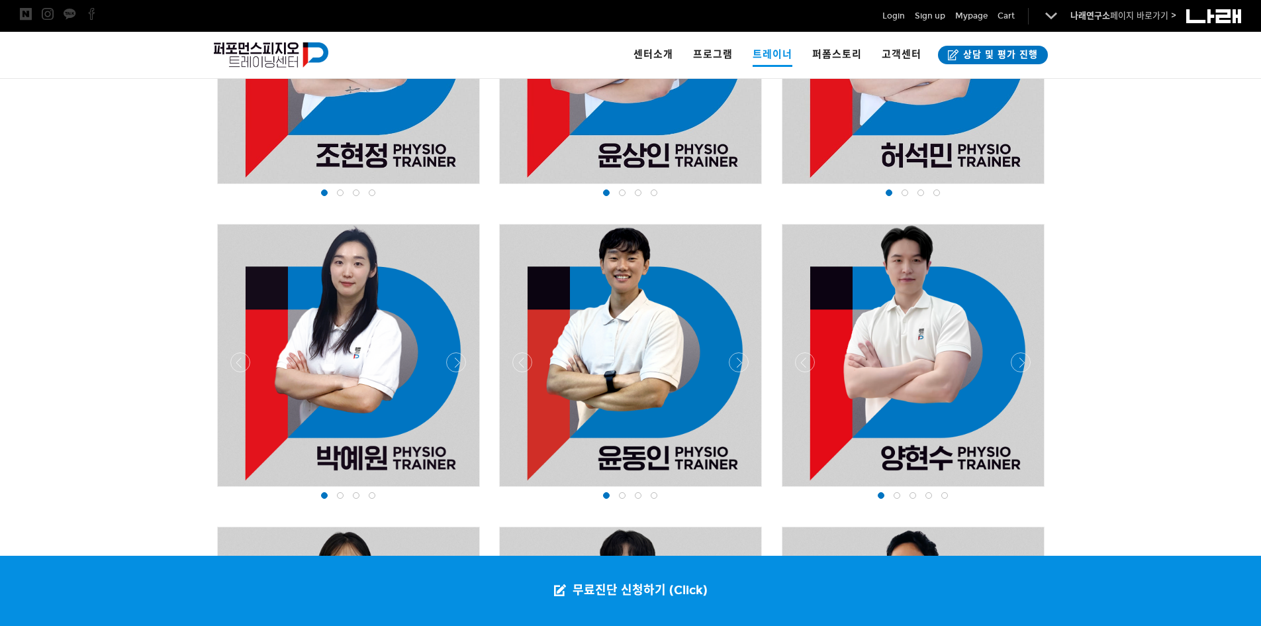
scroll to position [1012, 0]
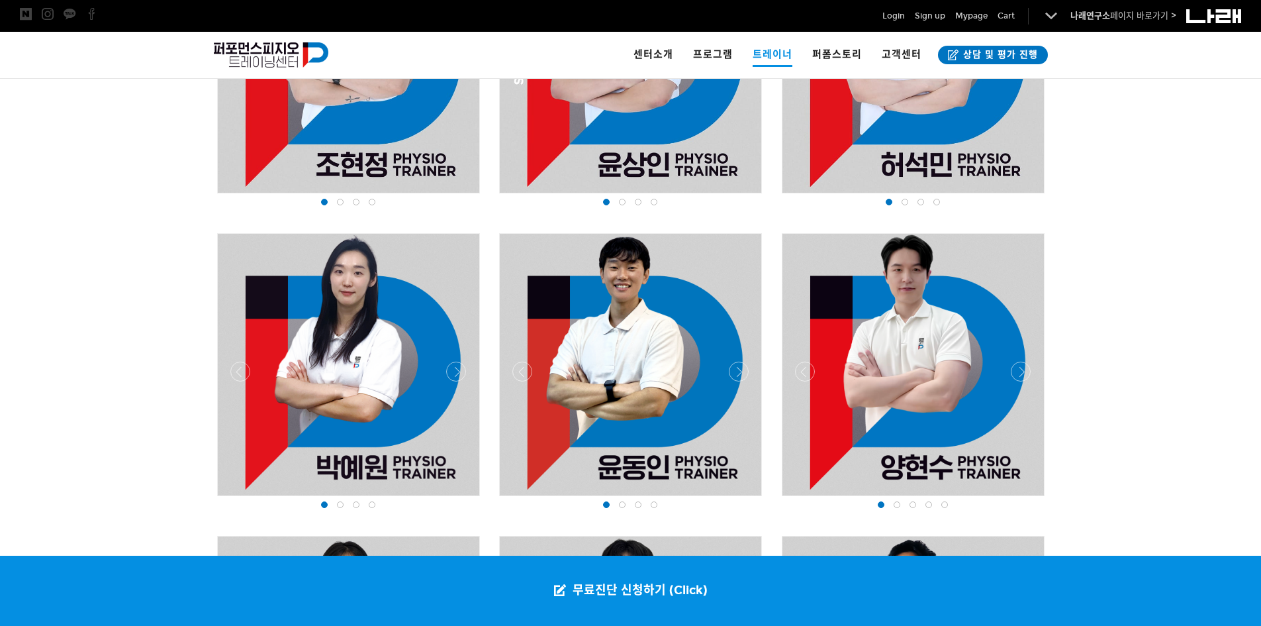
click at [1025, 499] on div at bounding box center [913, 499] width 269 height 0
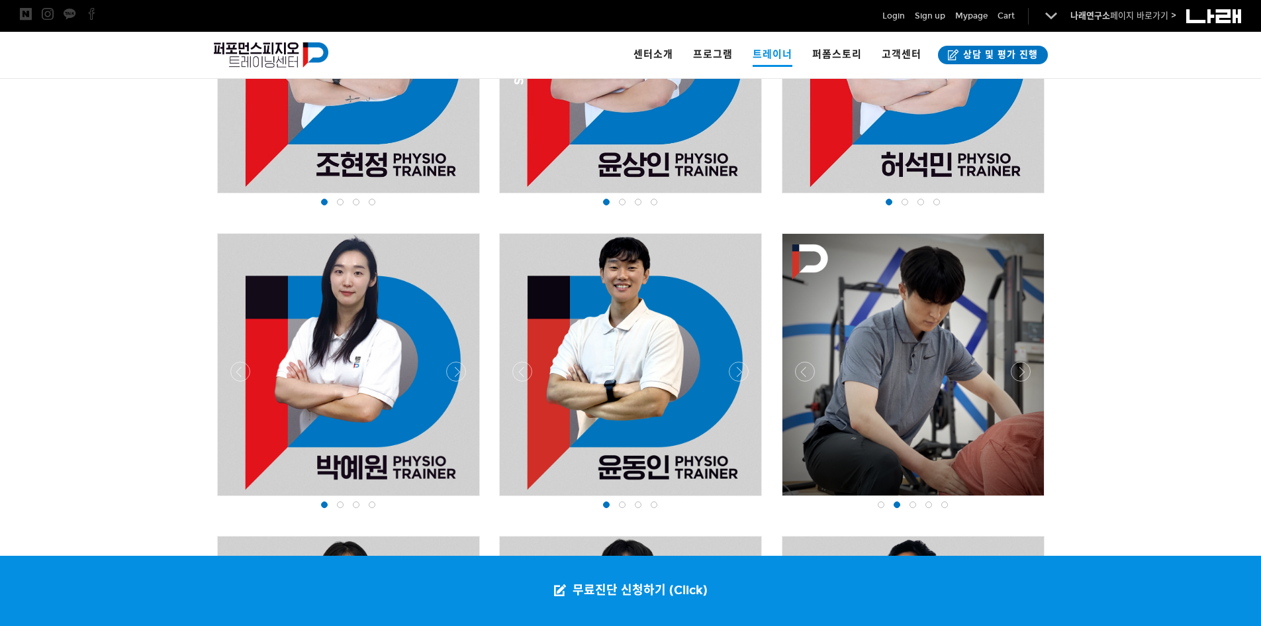
click at [1025, 499] on div at bounding box center [913, 499] width 269 height 0
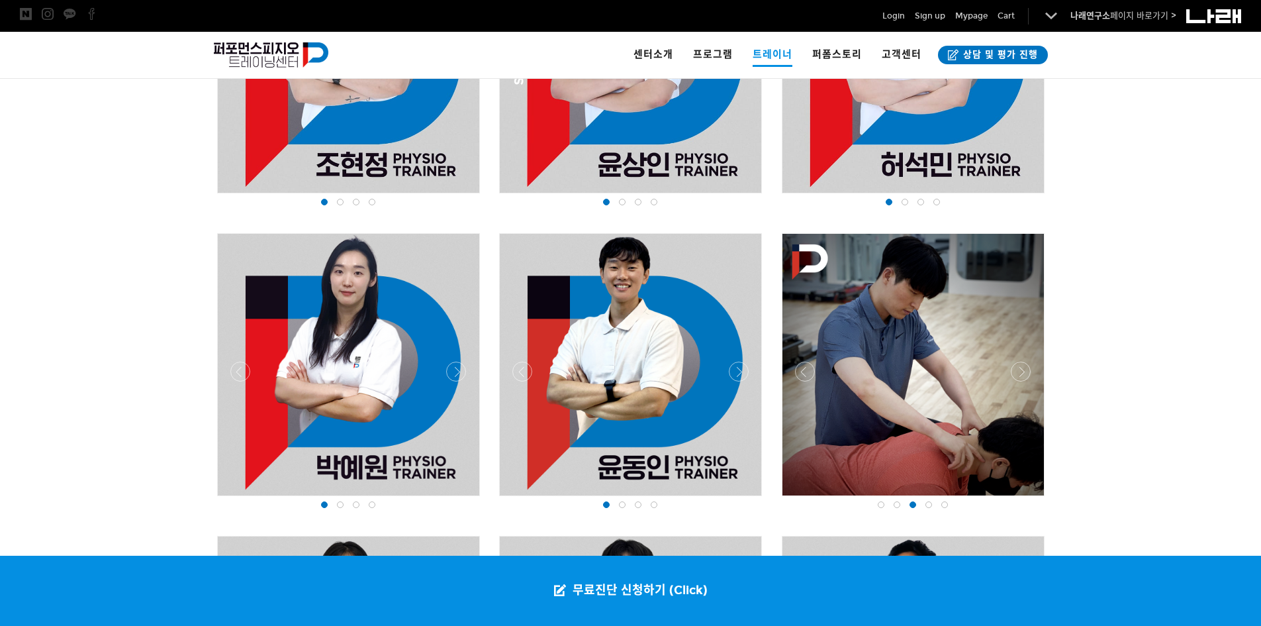
click at [1025, 499] on div at bounding box center [913, 499] width 269 height 0
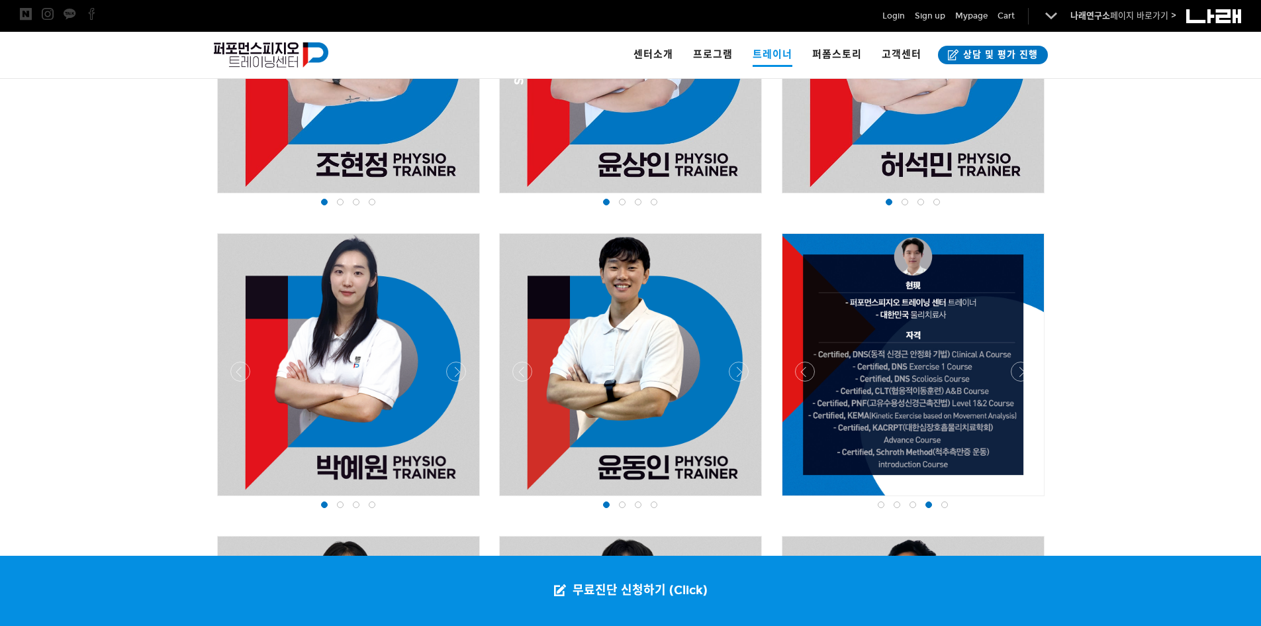
click at [1025, 499] on div at bounding box center [913, 499] width 269 height 0
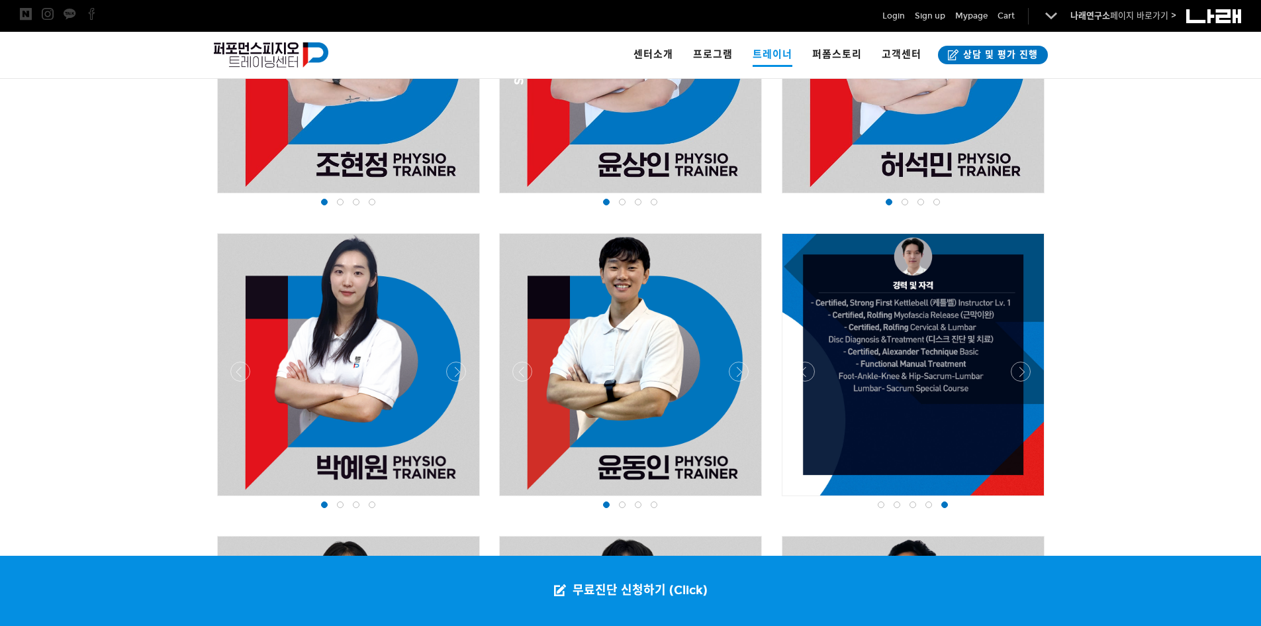
click at [1025, 499] on div at bounding box center [913, 499] width 269 height 0
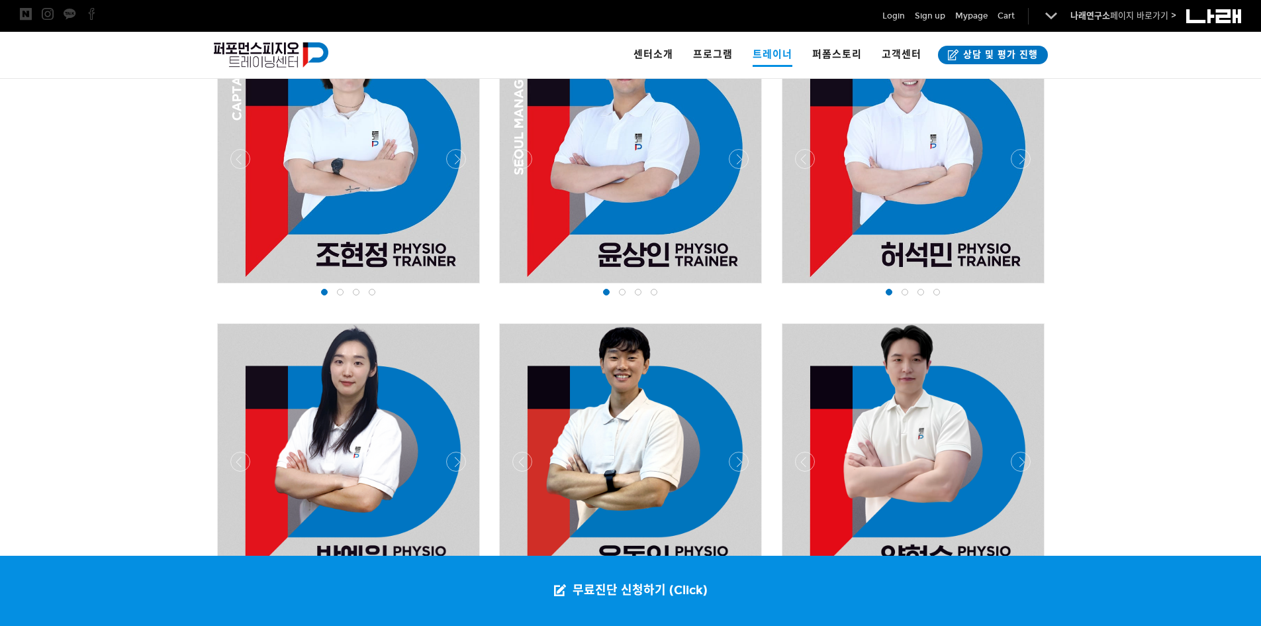
scroll to position [813, 0]
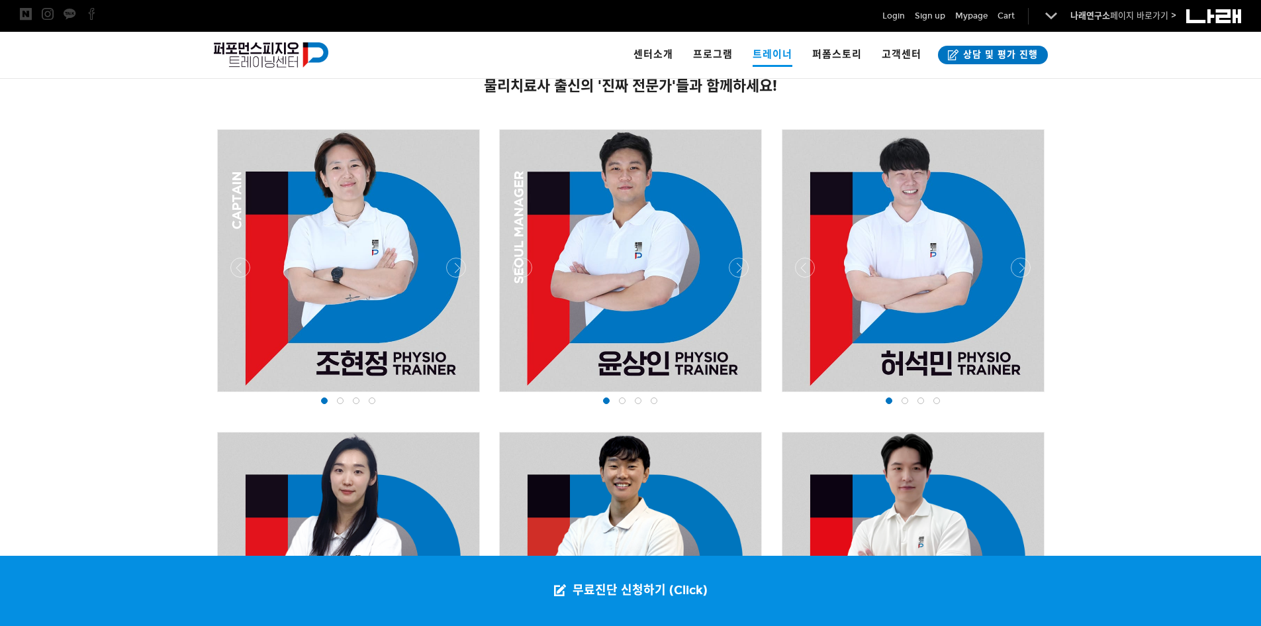
click at [1018, 395] on div at bounding box center [913, 395] width 269 height 0
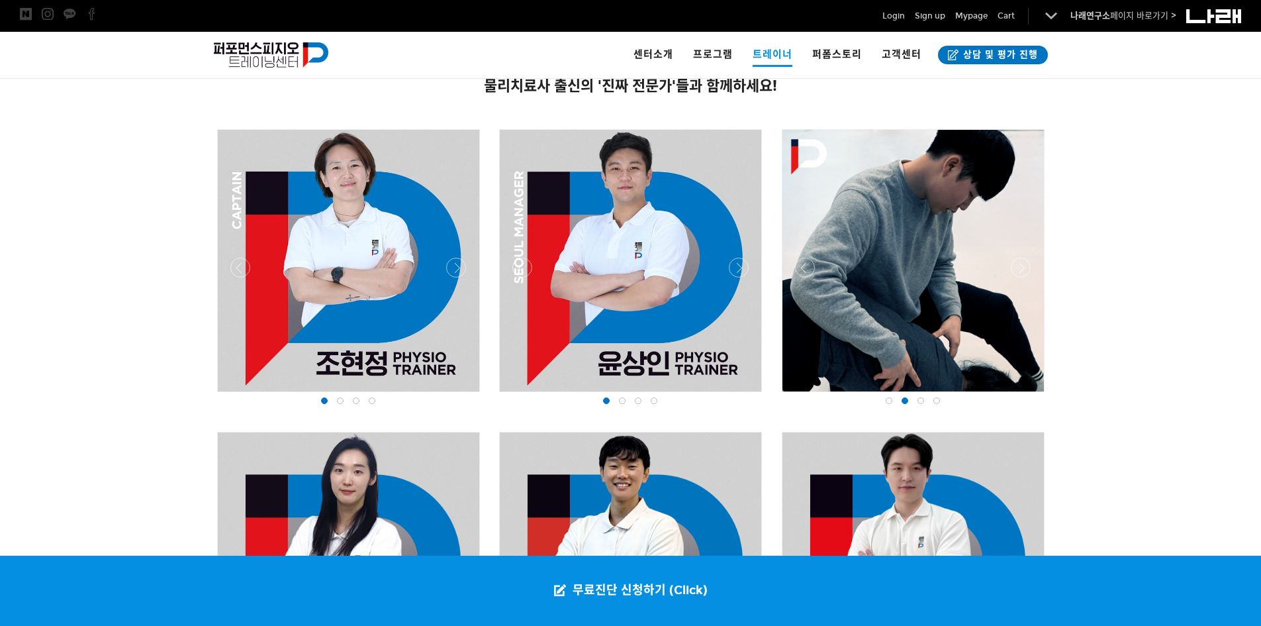
click at [1018, 395] on div at bounding box center [913, 395] width 269 height 0
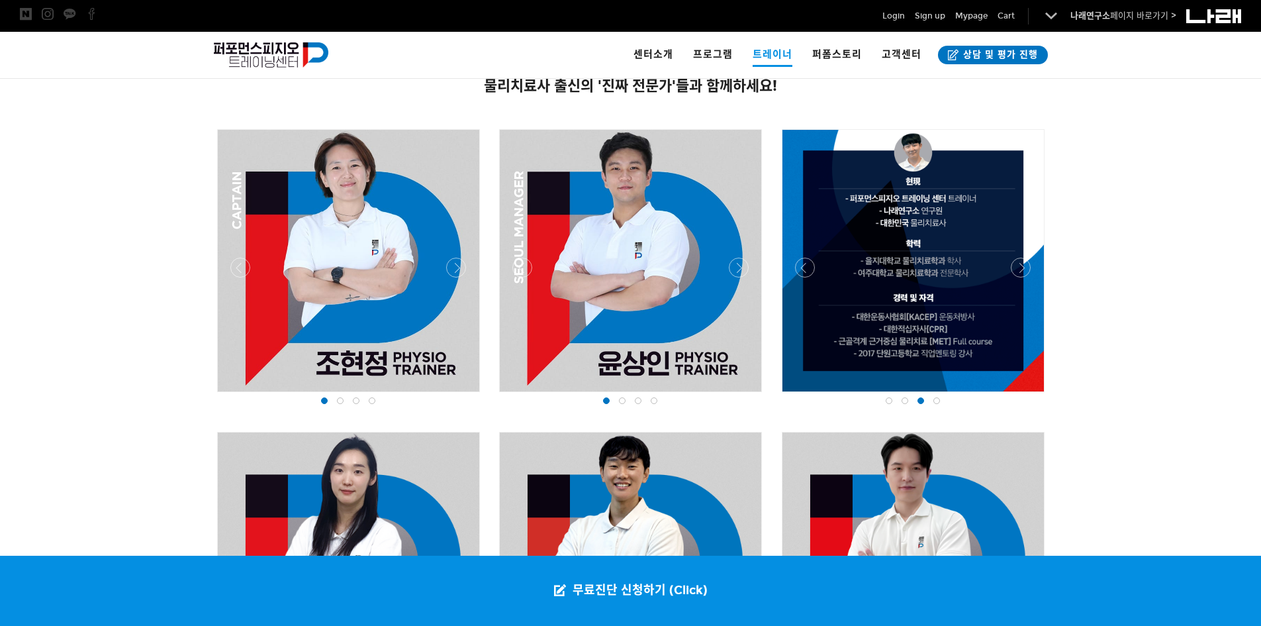
click at [1018, 395] on div at bounding box center [913, 395] width 269 height 0
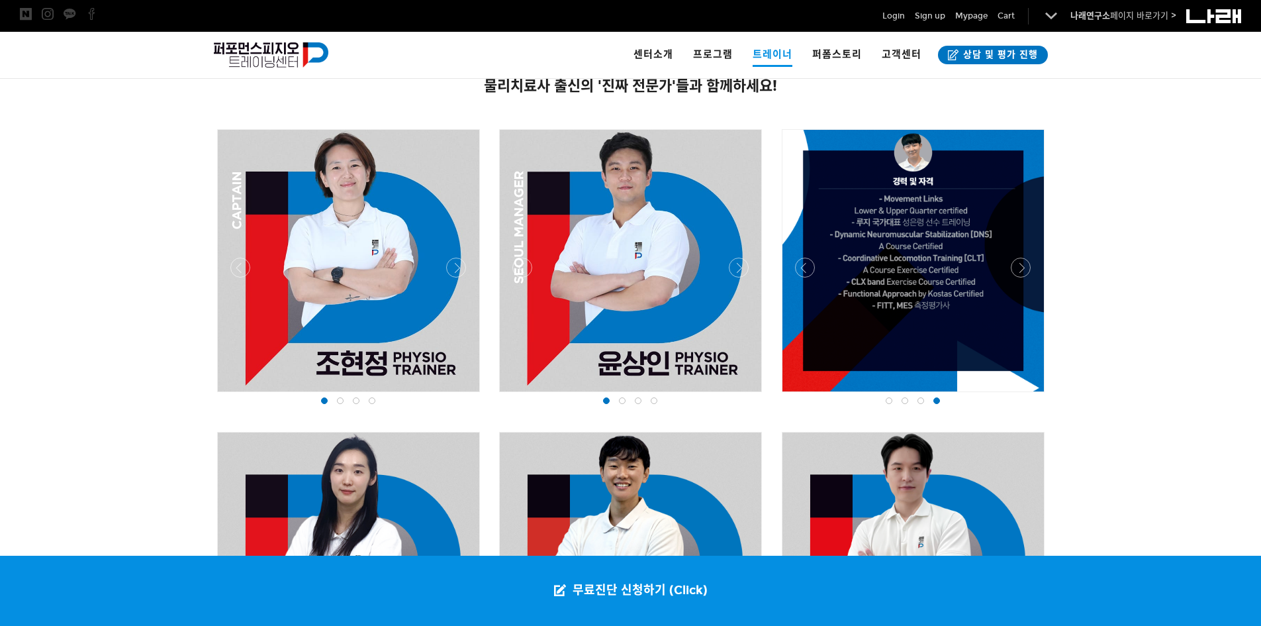
click at [1018, 395] on div at bounding box center [913, 395] width 269 height 0
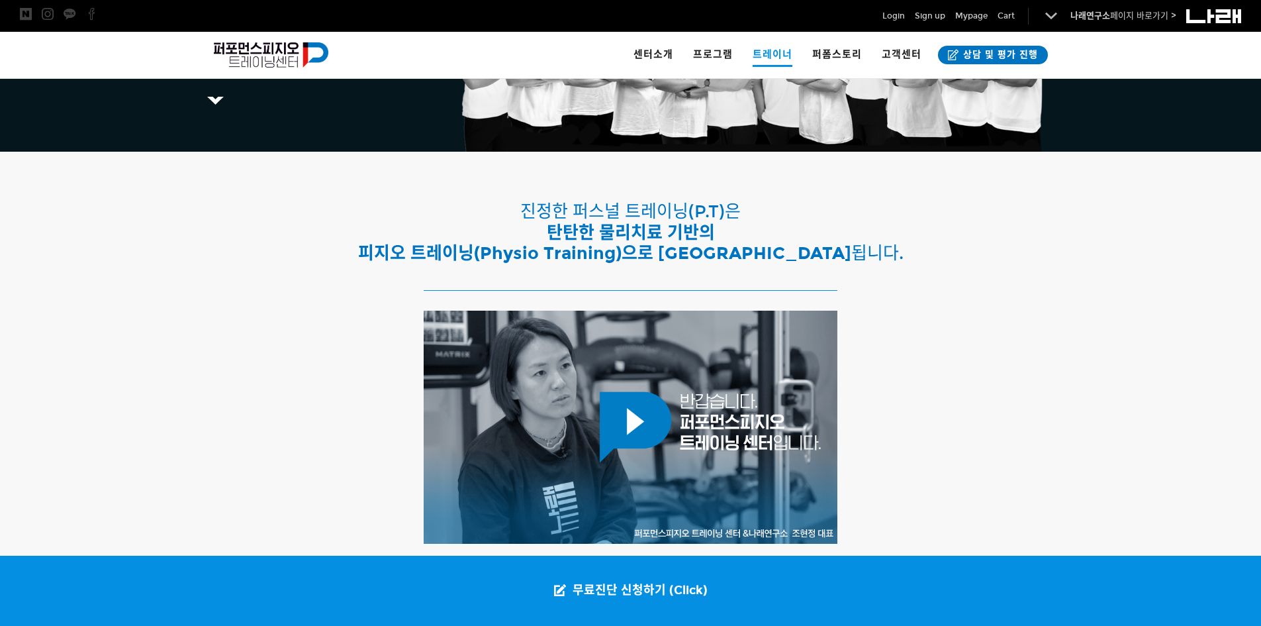
scroll to position [0, 0]
